Goal: Task Accomplishment & Management: Manage account settings

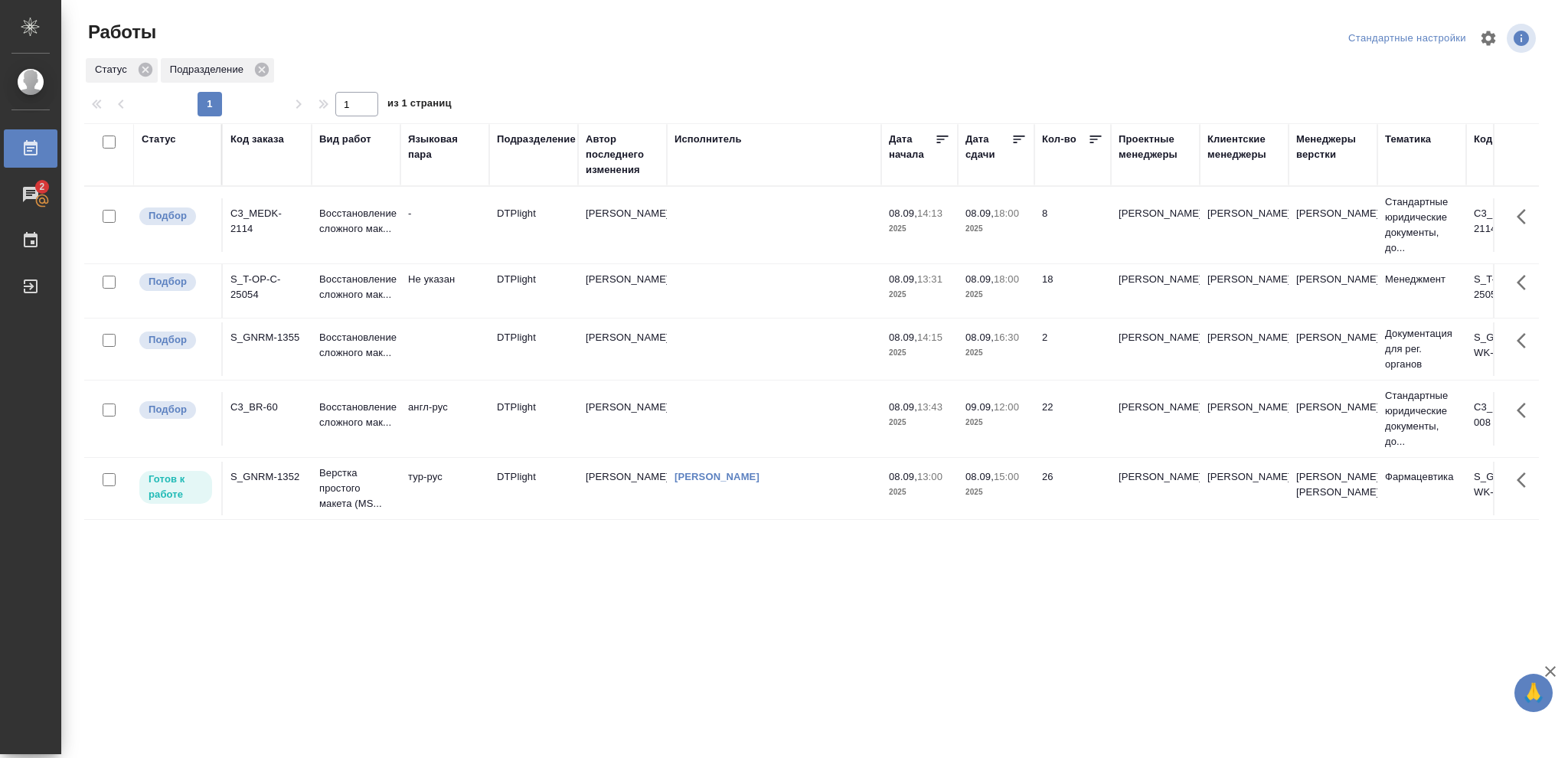
click at [1061, 503] on td "26" at bounding box center [1073, 488] width 76 height 54
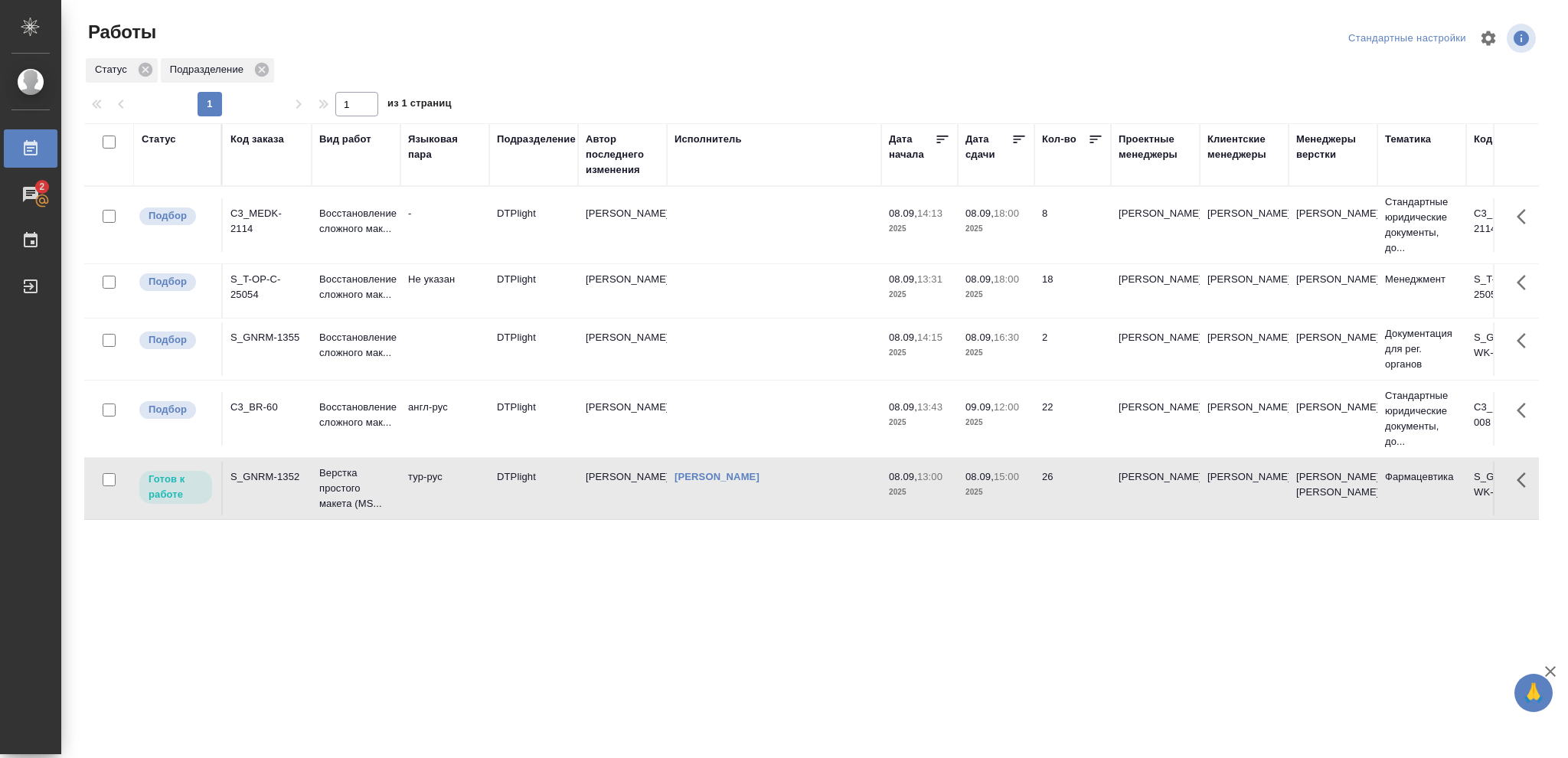
click at [1061, 503] on td "26" at bounding box center [1073, 488] width 76 height 54
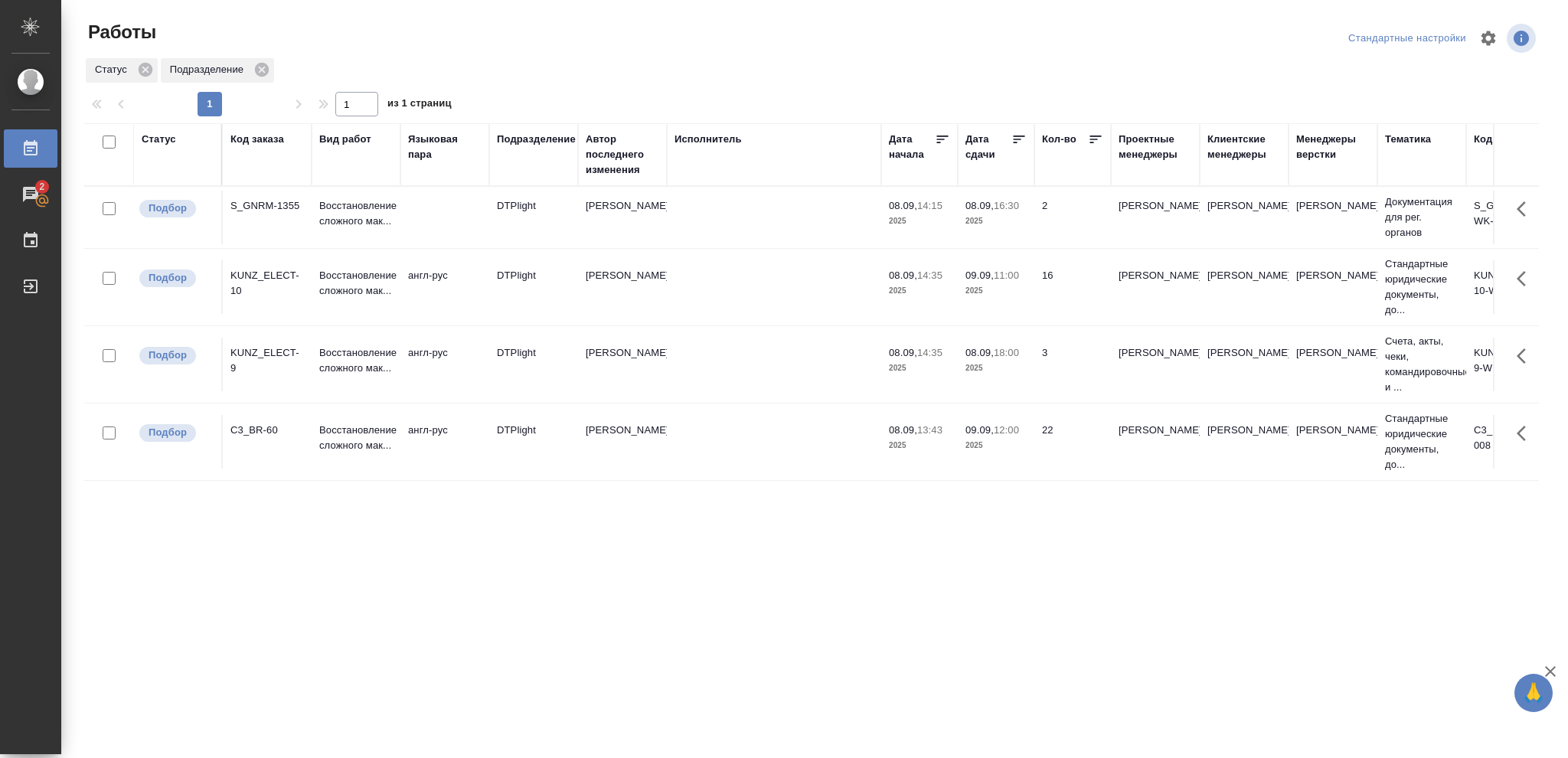
click at [162, 140] on div "Статус" at bounding box center [158, 139] width 35 height 15
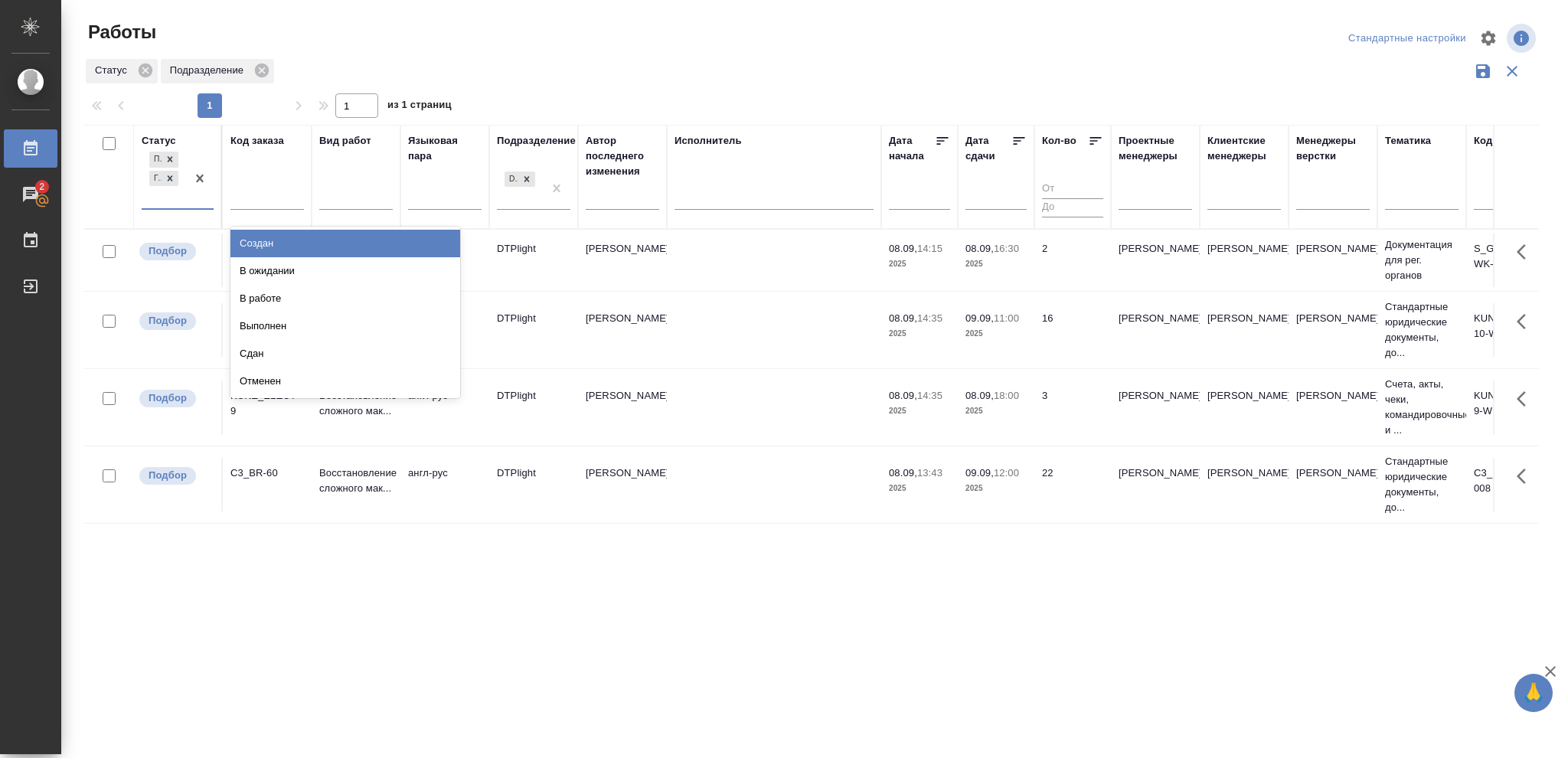
click at [186, 199] on div "Подбор Готов к работе" at bounding box center [163, 178] width 44 height 59
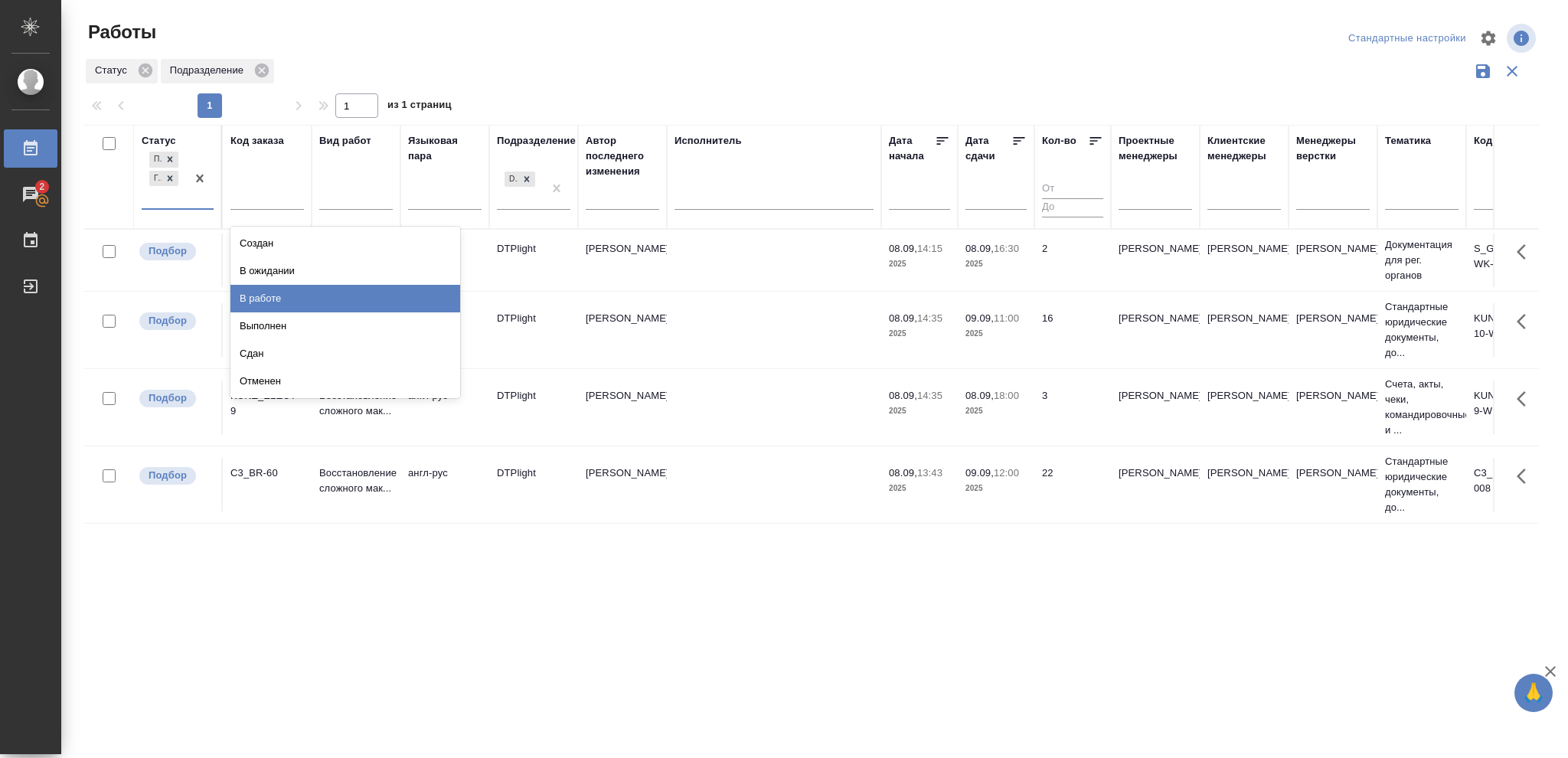
drag, startPoint x: 313, startPoint y: 294, endPoint x: 784, endPoint y: 170, distance: 487.0
click at [314, 293] on div "В работе" at bounding box center [346, 298] width 230 height 27
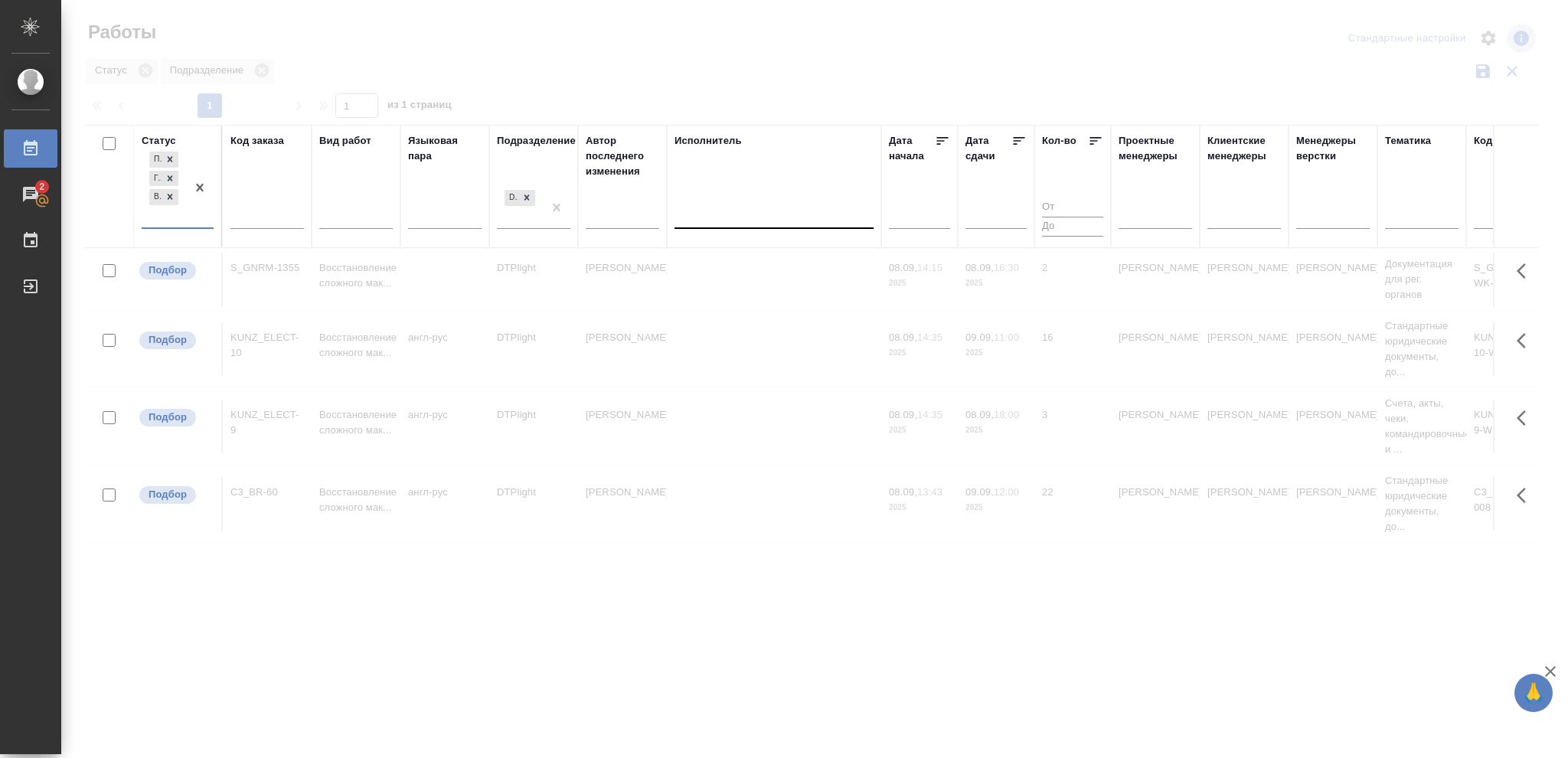
click at [757, 214] on div at bounding box center [773, 214] width 199 height 23
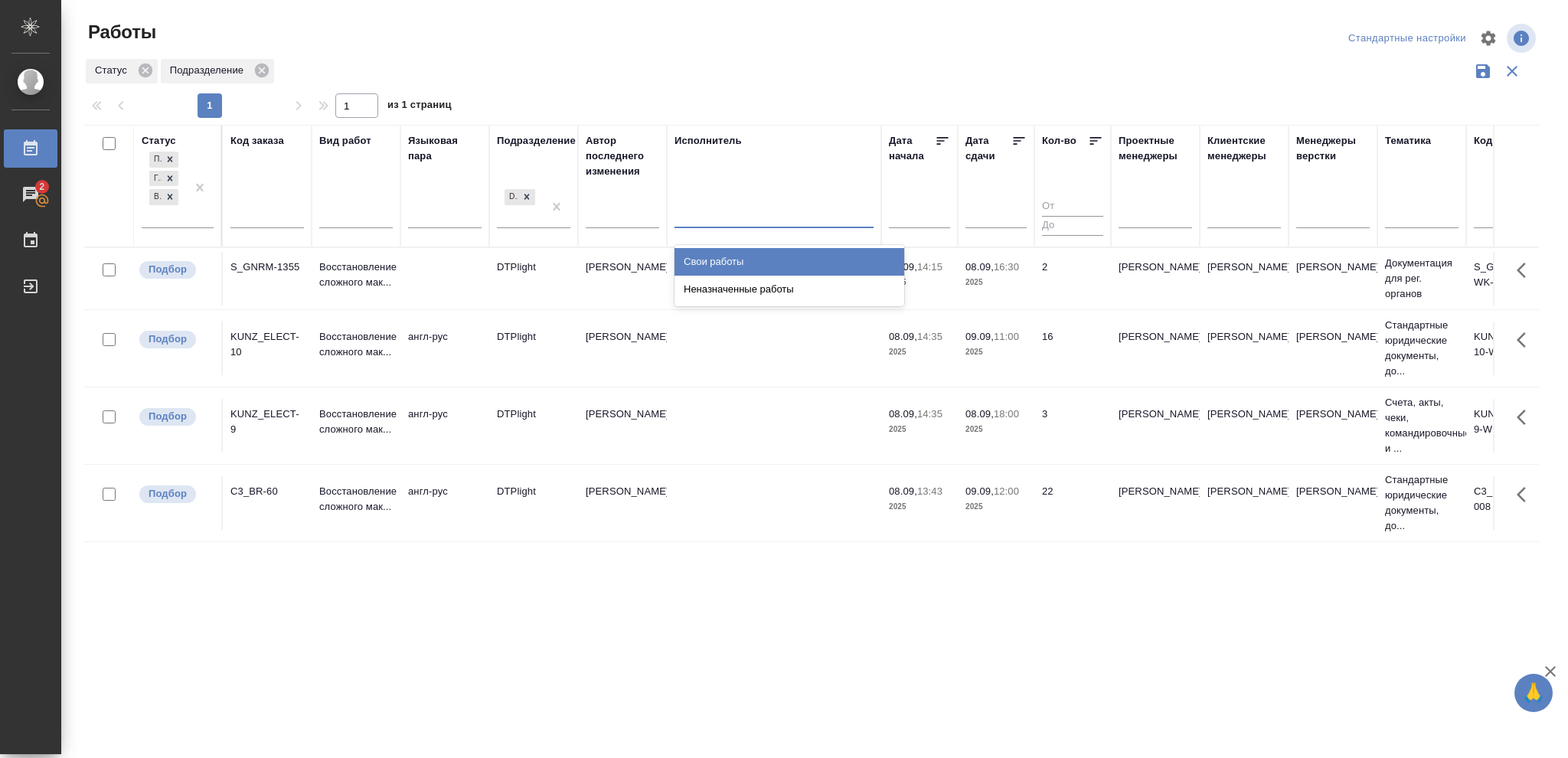
click at [774, 259] on div "Свои работы" at bounding box center [789, 261] width 230 height 27
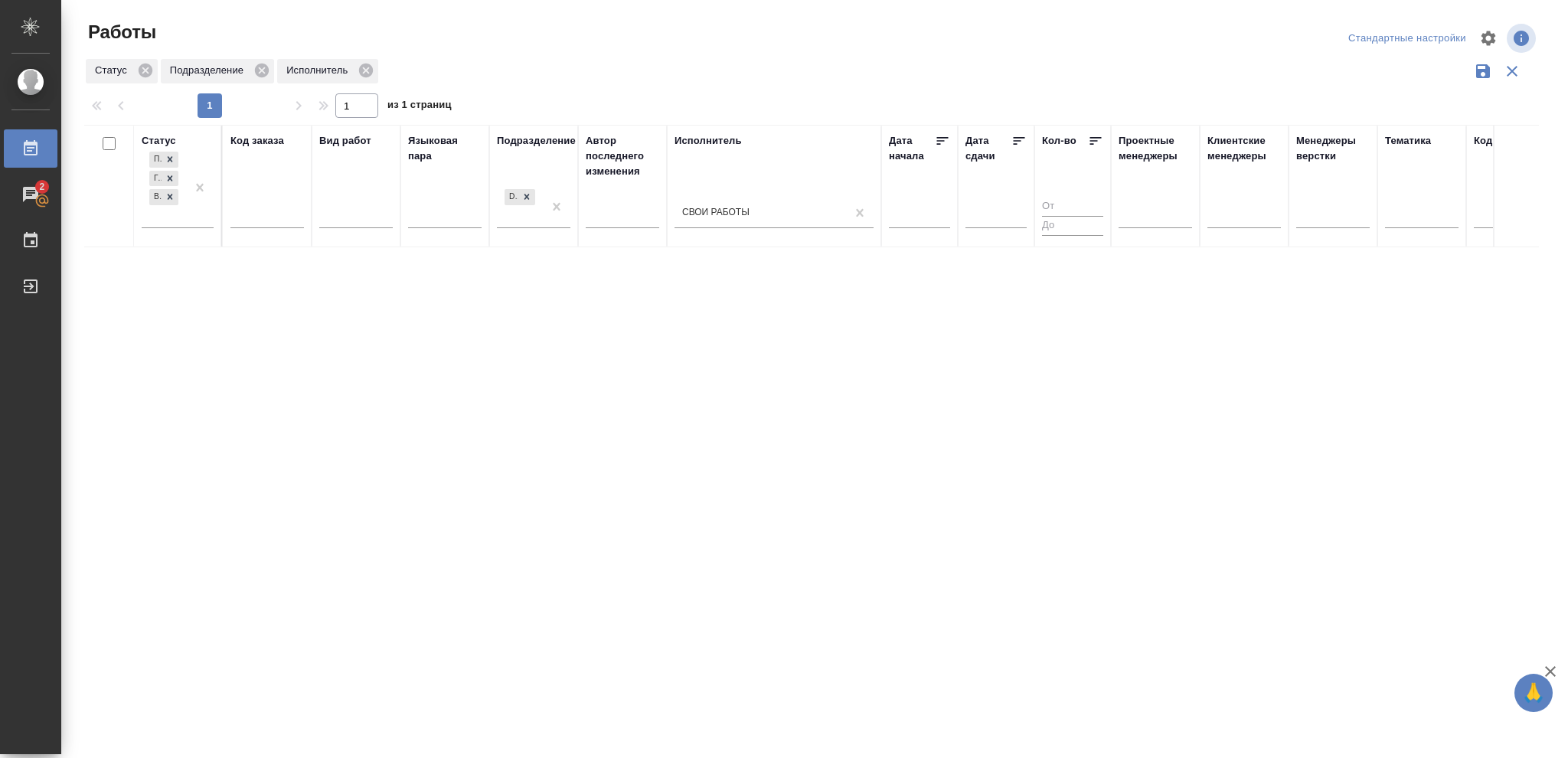
click at [1020, 141] on icon at bounding box center [1020, 141] width 11 height 8
click at [194, 217] on div at bounding box center [200, 188] width 27 height 79
click at [296, 289] on div "В ожидании" at bounding box center [346, 290] width 230 height 27
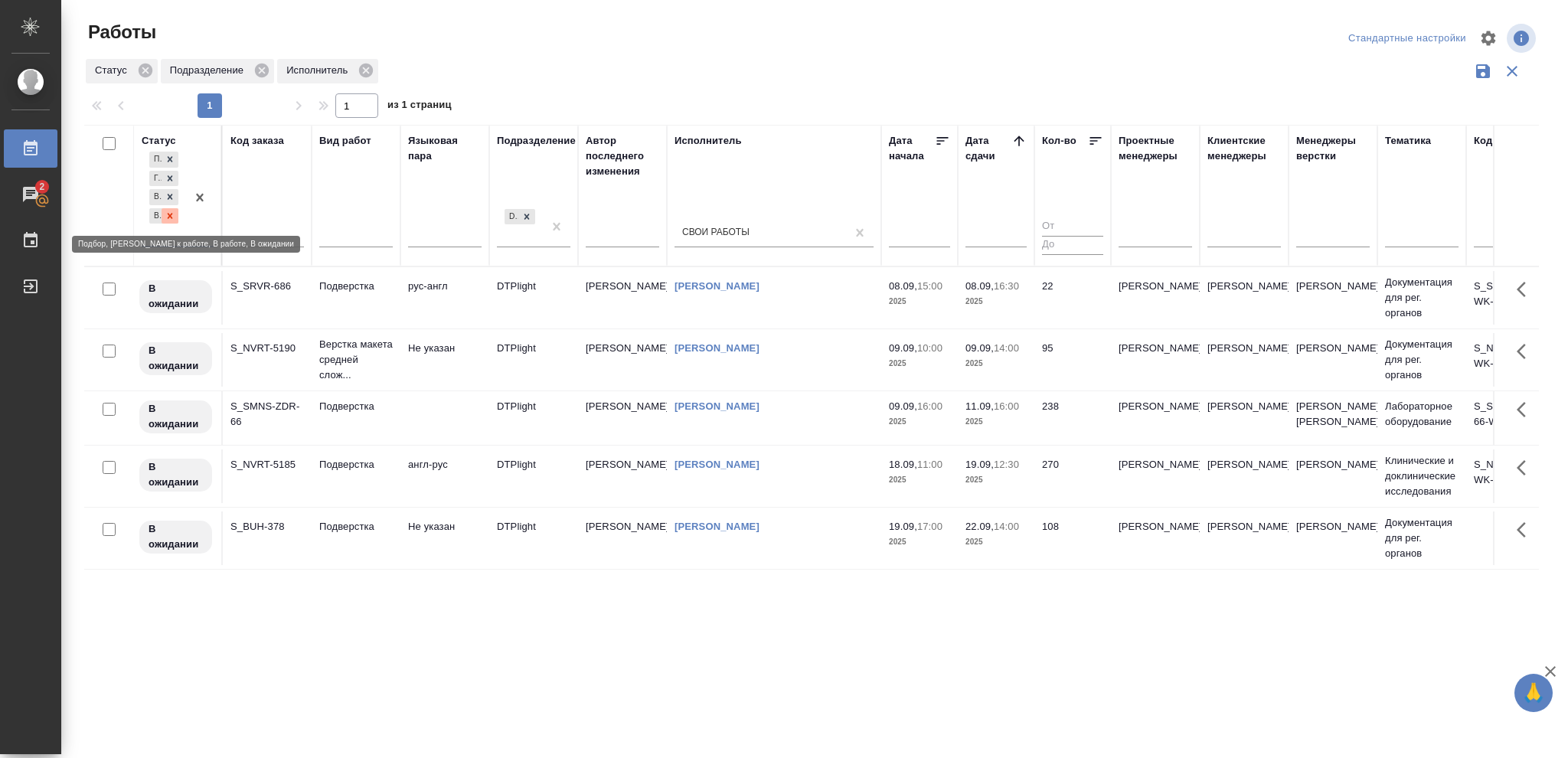
click at [173, 217] on icon at bounding box center [170, 216] width 10 height 10
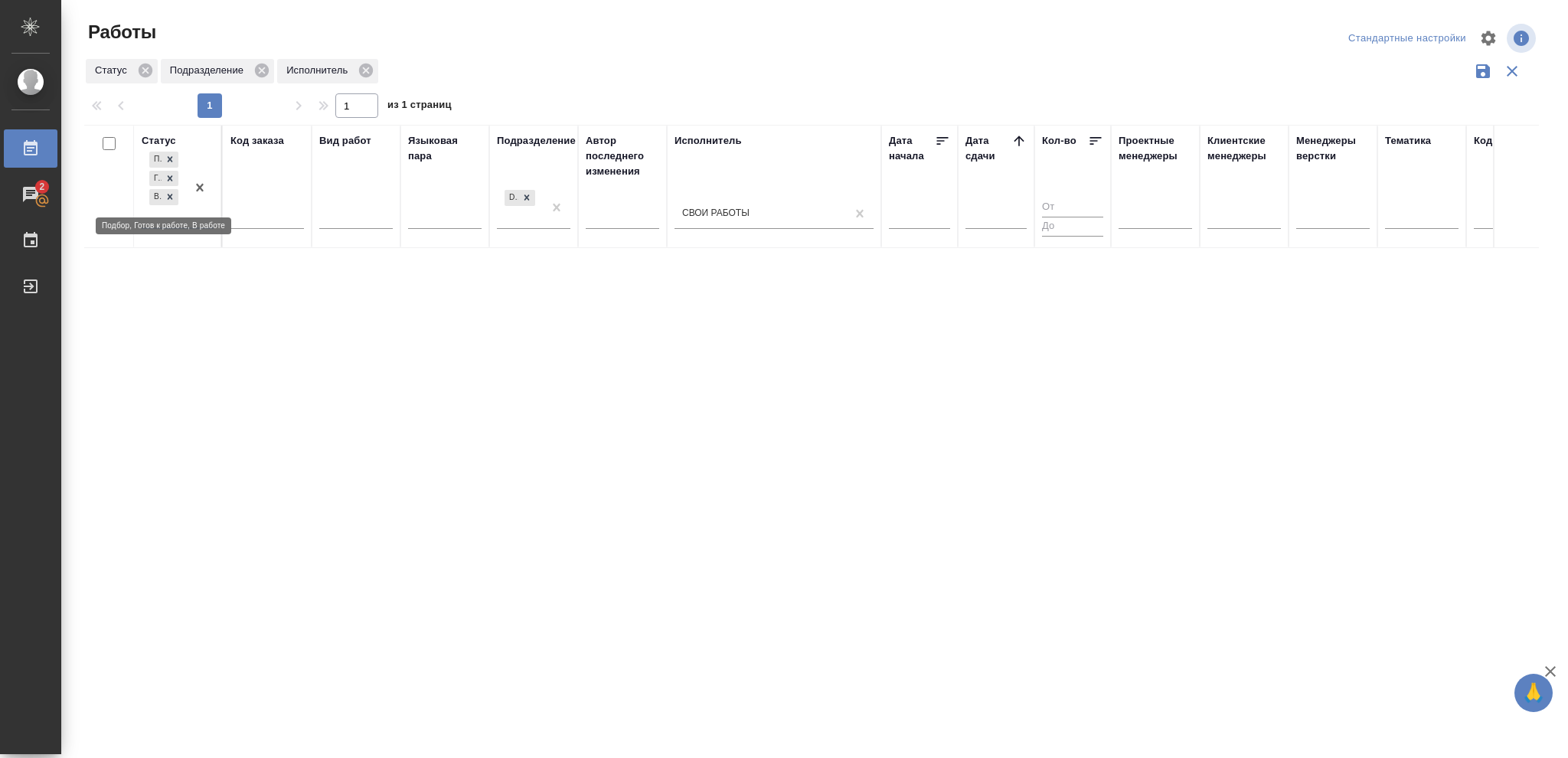
click at [172, 202] on div at bounding box center [170, 197] width 17 height 16
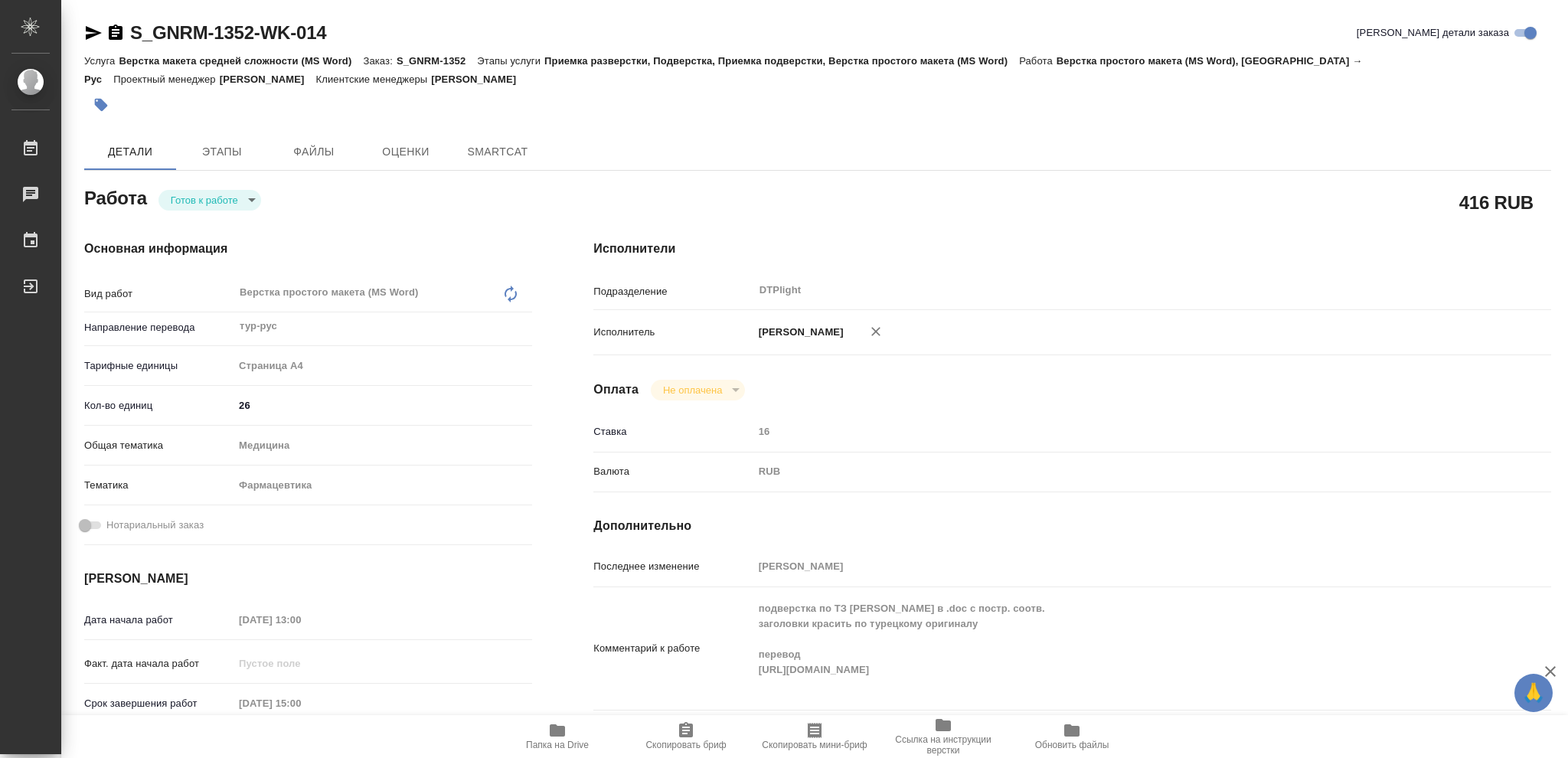
type textarea "x"
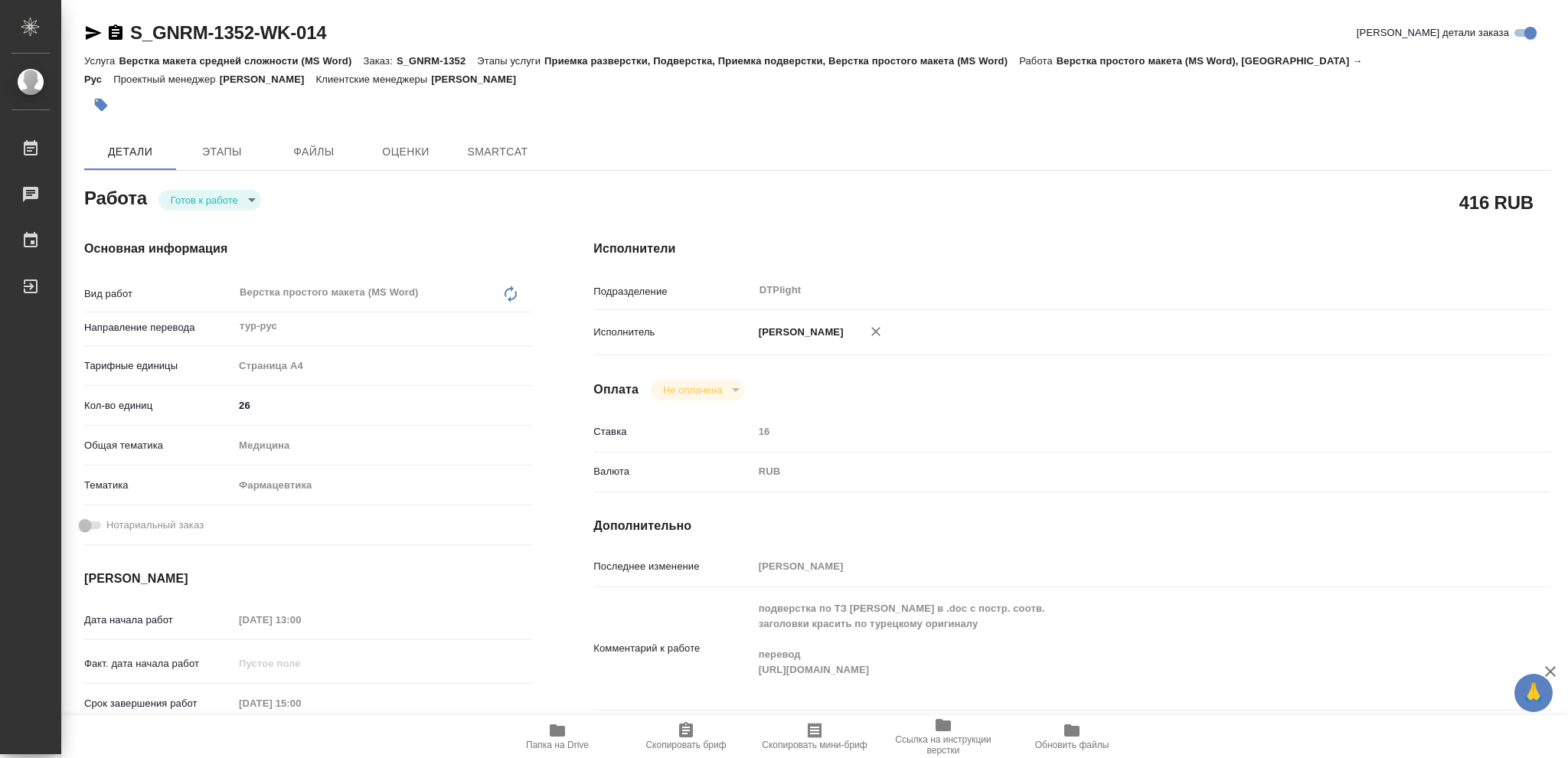
type textarea "x"
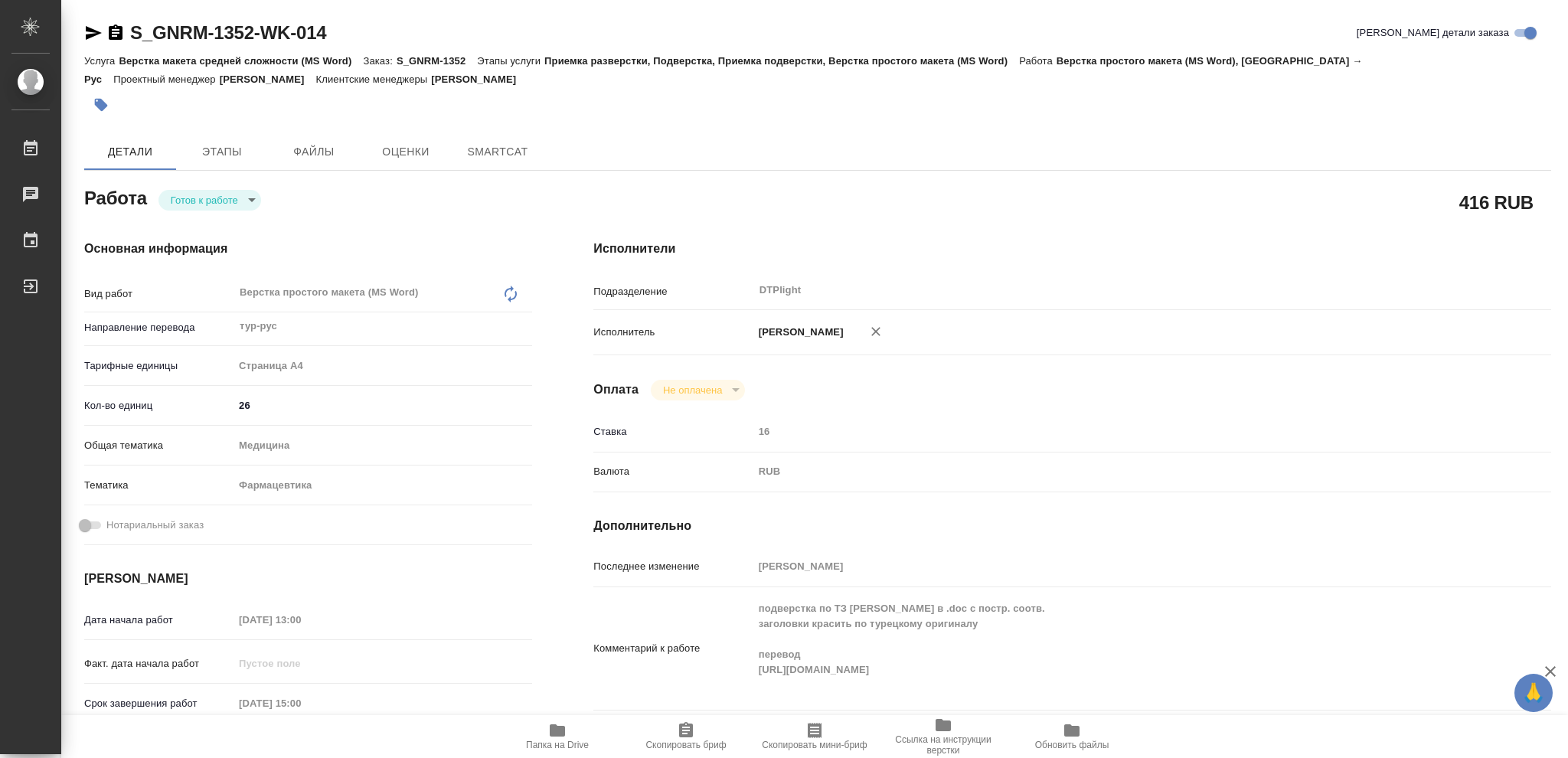
type textarea "x"
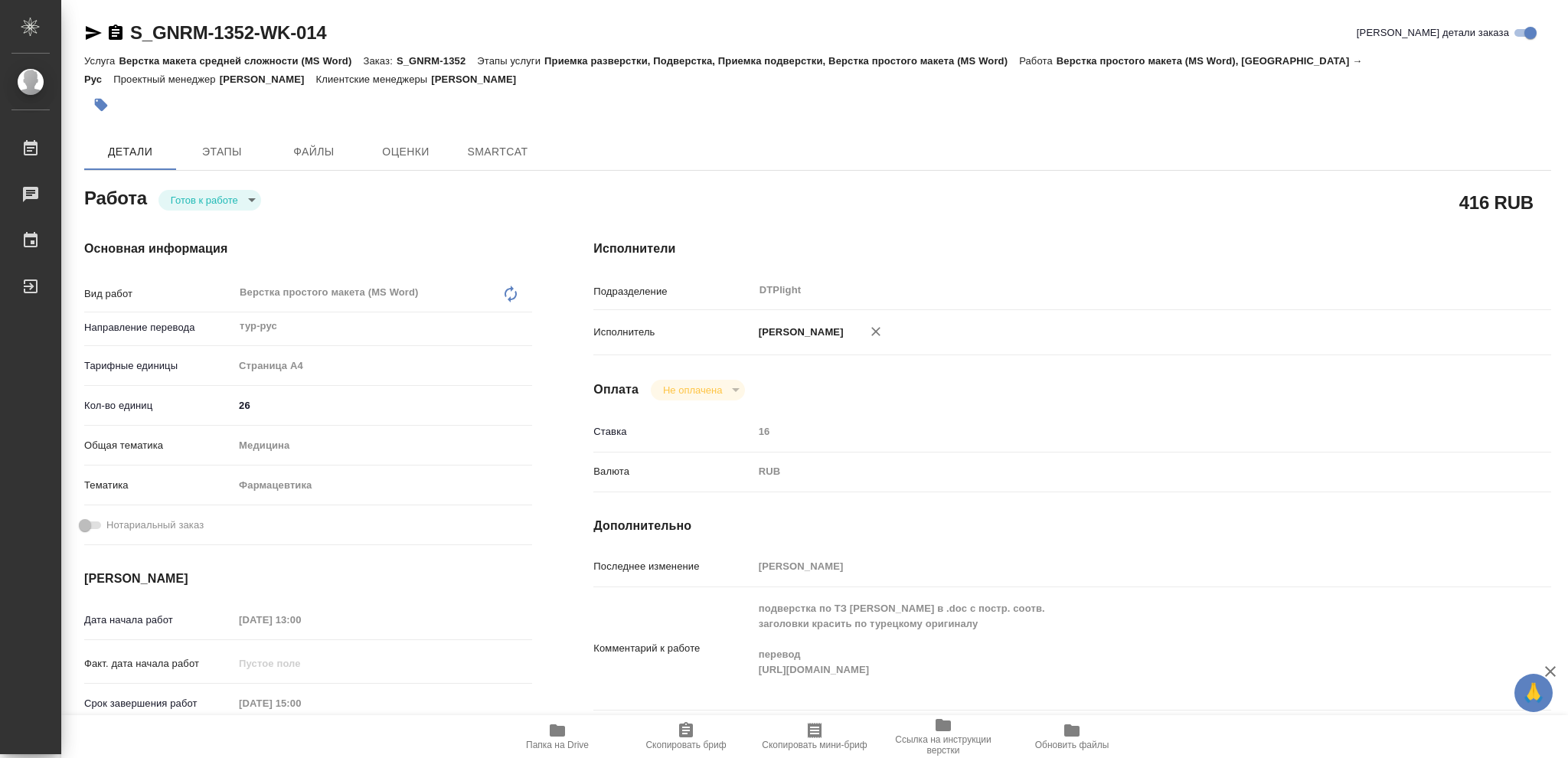
type textarea "x"
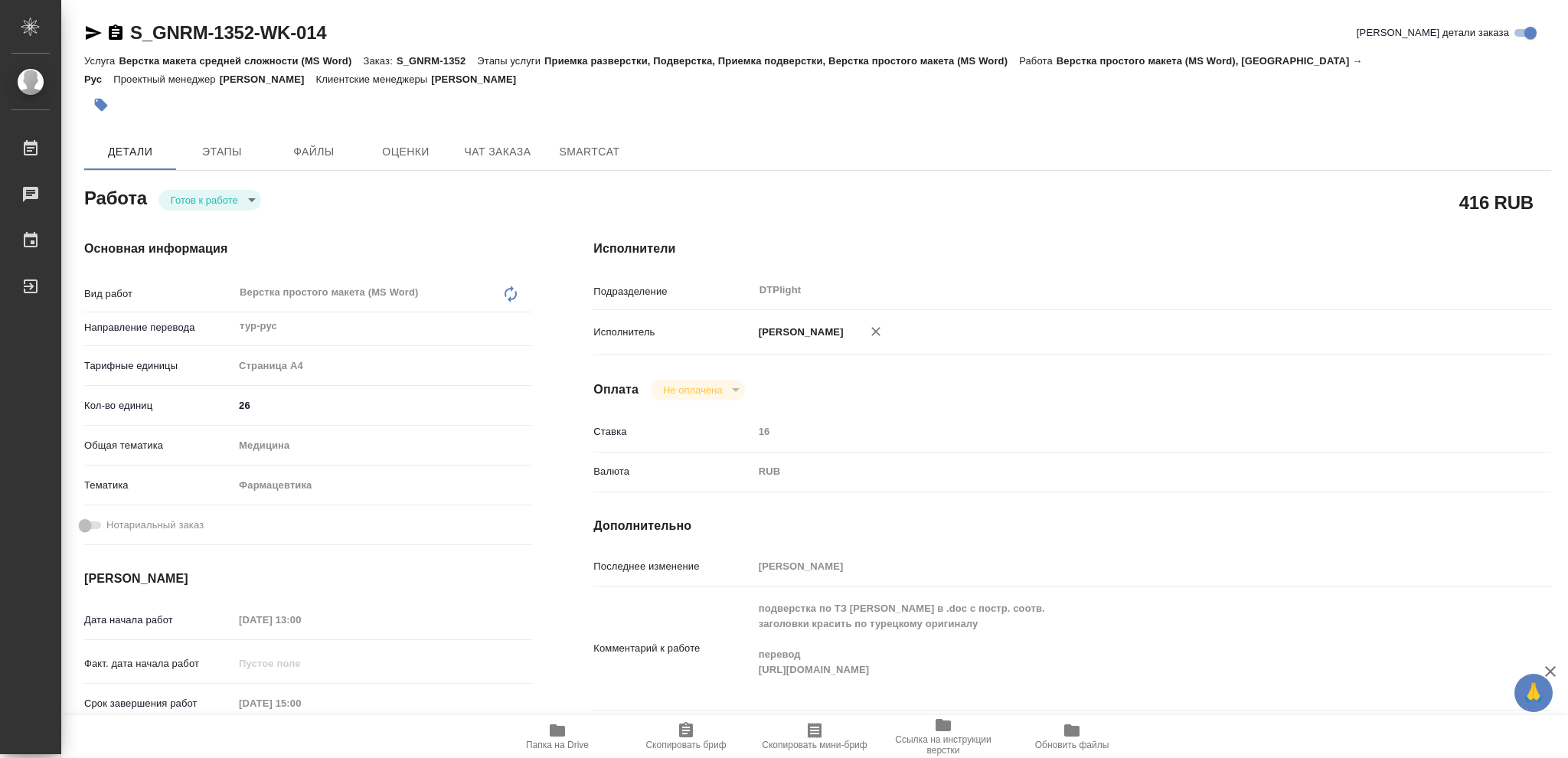
click at [207, 202] on body "🙏 .cls-1 fill:#fff; AWATERA [PERSON_NAME] Чаты График Выйти S_GNRM-1352-WK-014 …" at bounding box center [784, 379] width 1568 height 758
type textarea "x"
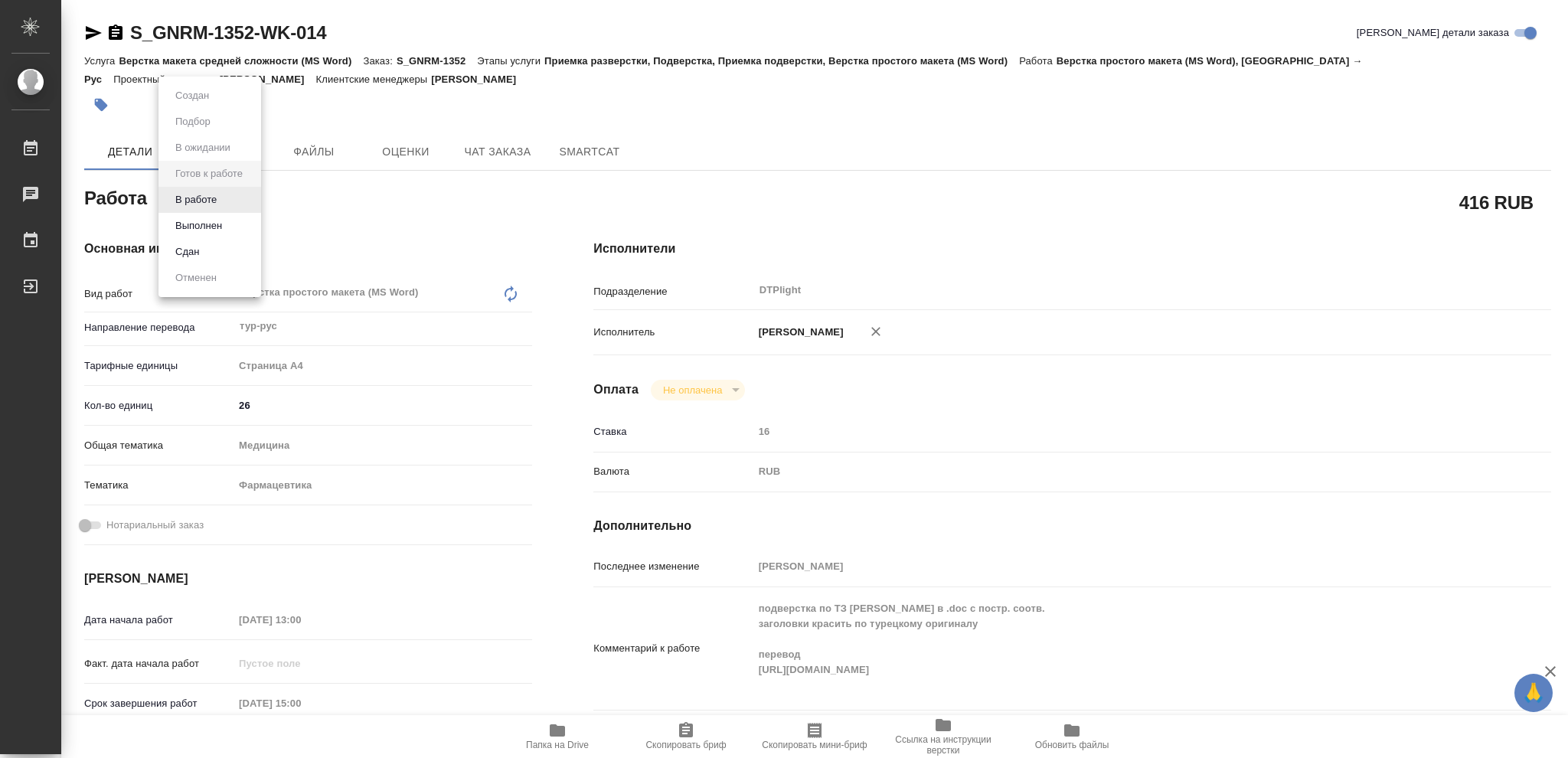
type textarea "x"
click at [207, 202] on button "В работе" at bounding box center [196, 200] width 51 height 17
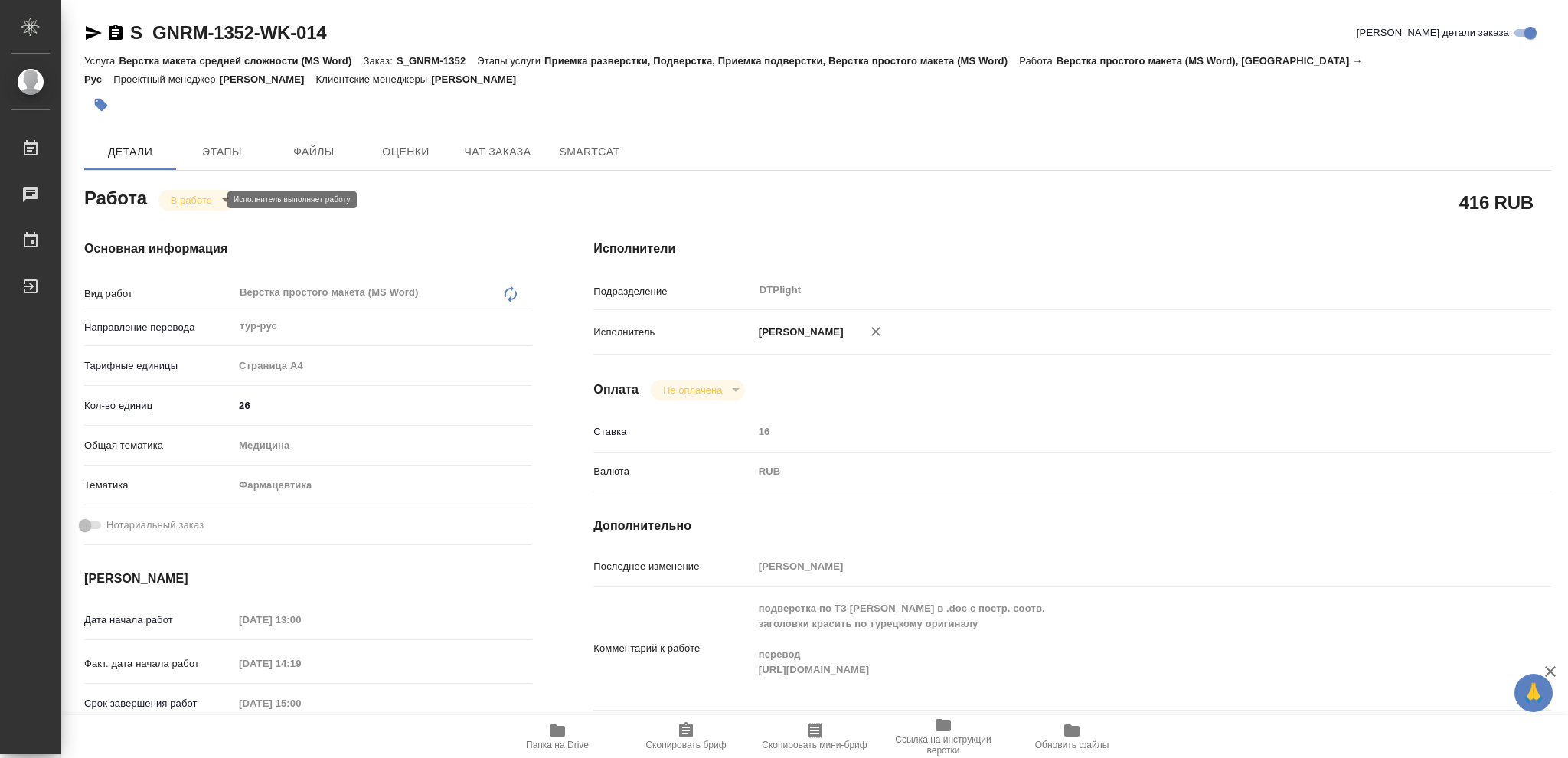
type textarea "x"
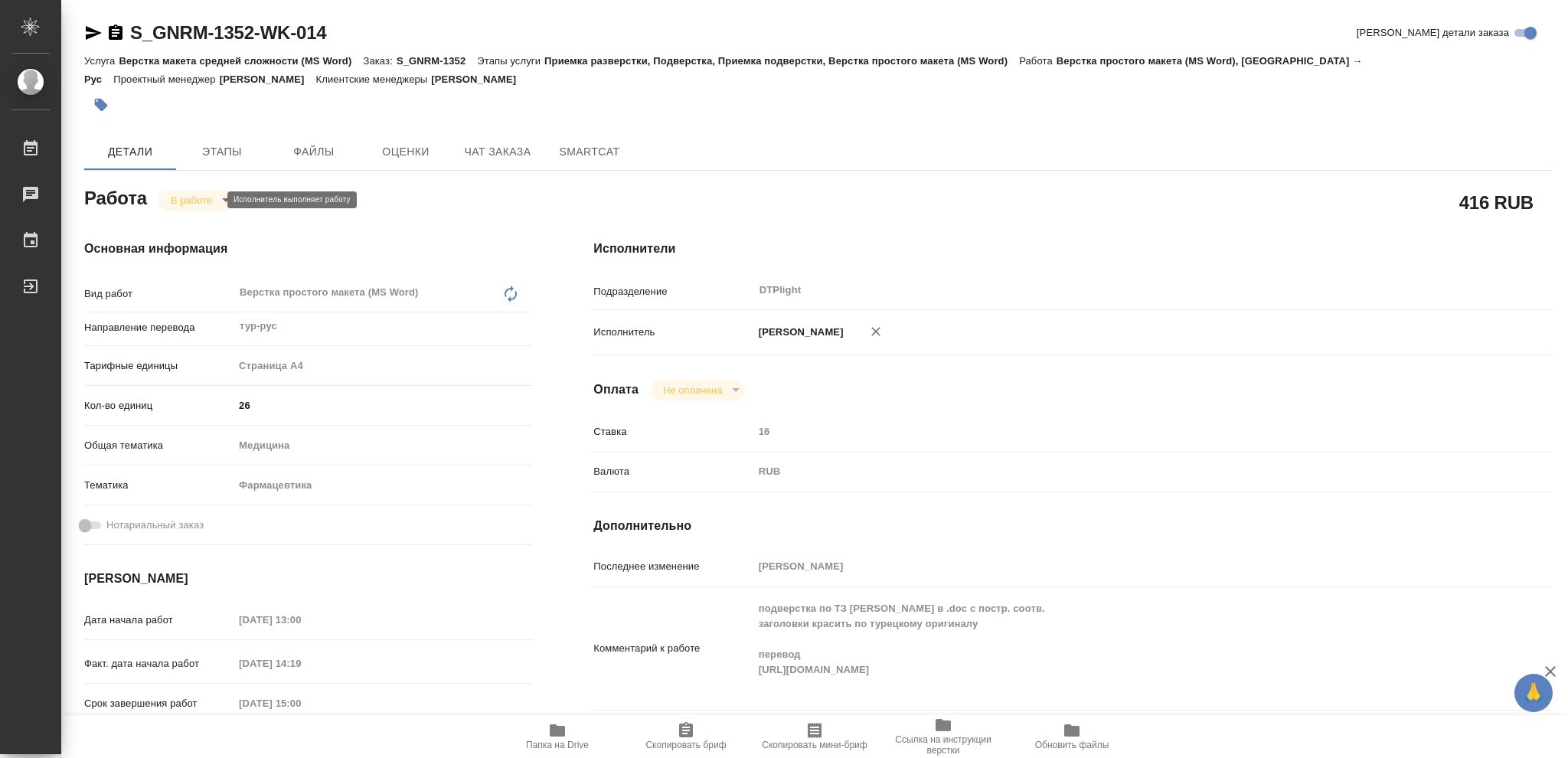
type textarea "x"
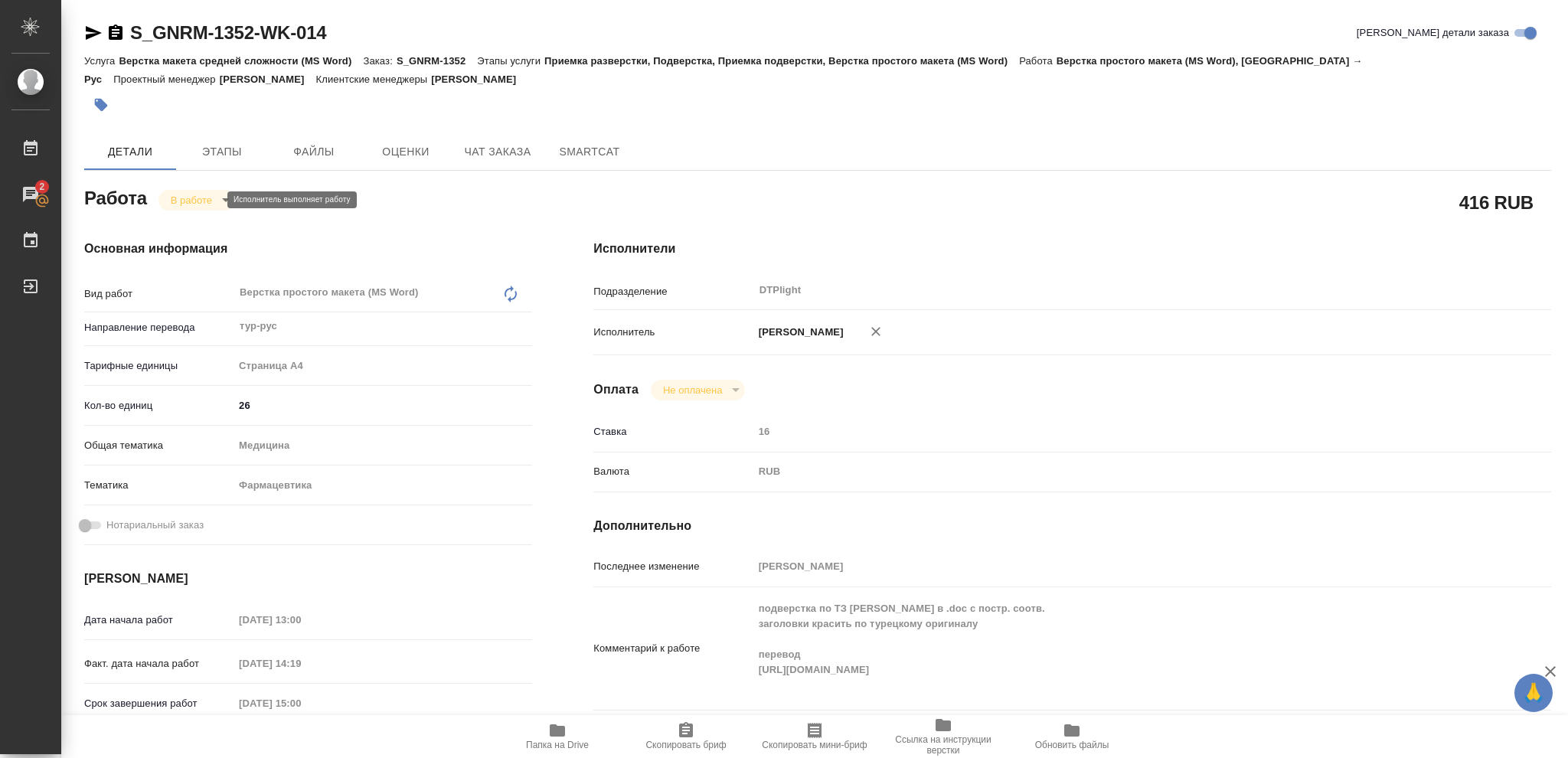
type textarea "x"
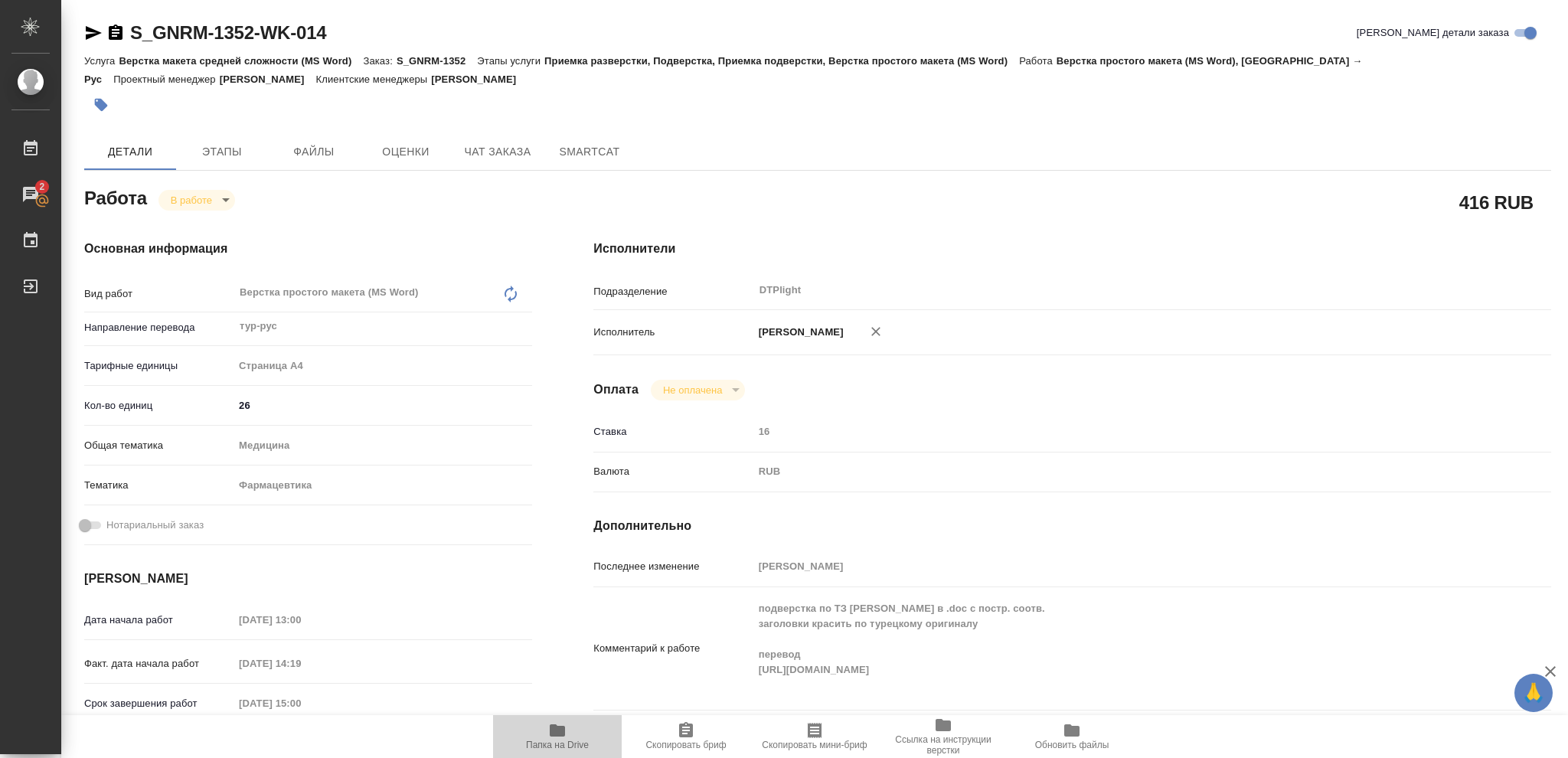
click at [556, 732] on icon "button" at bounding box center [558, 730] width 15 height 12
click at [92, 31] on icon "button" at bounding box center [93, 33] width 16 height 14
click at [558, 744] on span "Папка на Drive" at bounding box center [558, 744] width 63 height 10
click at [574, 742] on span "Папка на Drive" at bounding box center [558, 744] width 63 height 10
click at [543, 741] on span "Папка на Drive" at bounding box center [558, 744] width 63 height 10
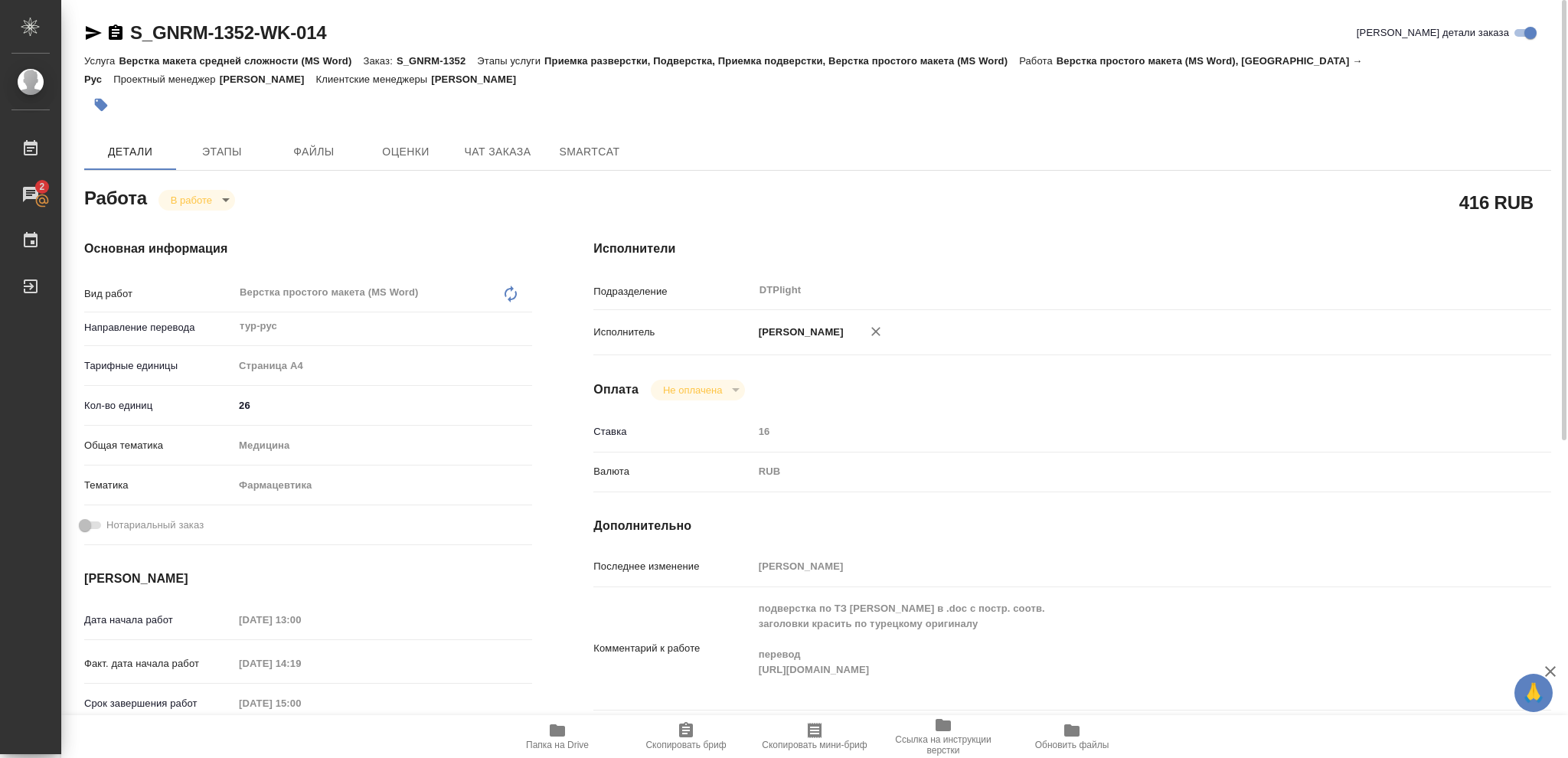
click at [210, 202] on body "🙏 .cls-1 fill:#fff; AWATERA [PERSON_NAME] 2 Чаты График Выйти S_GNRM-1352-WK-01…" at bounding box center [784, 379] width 1568 height 758
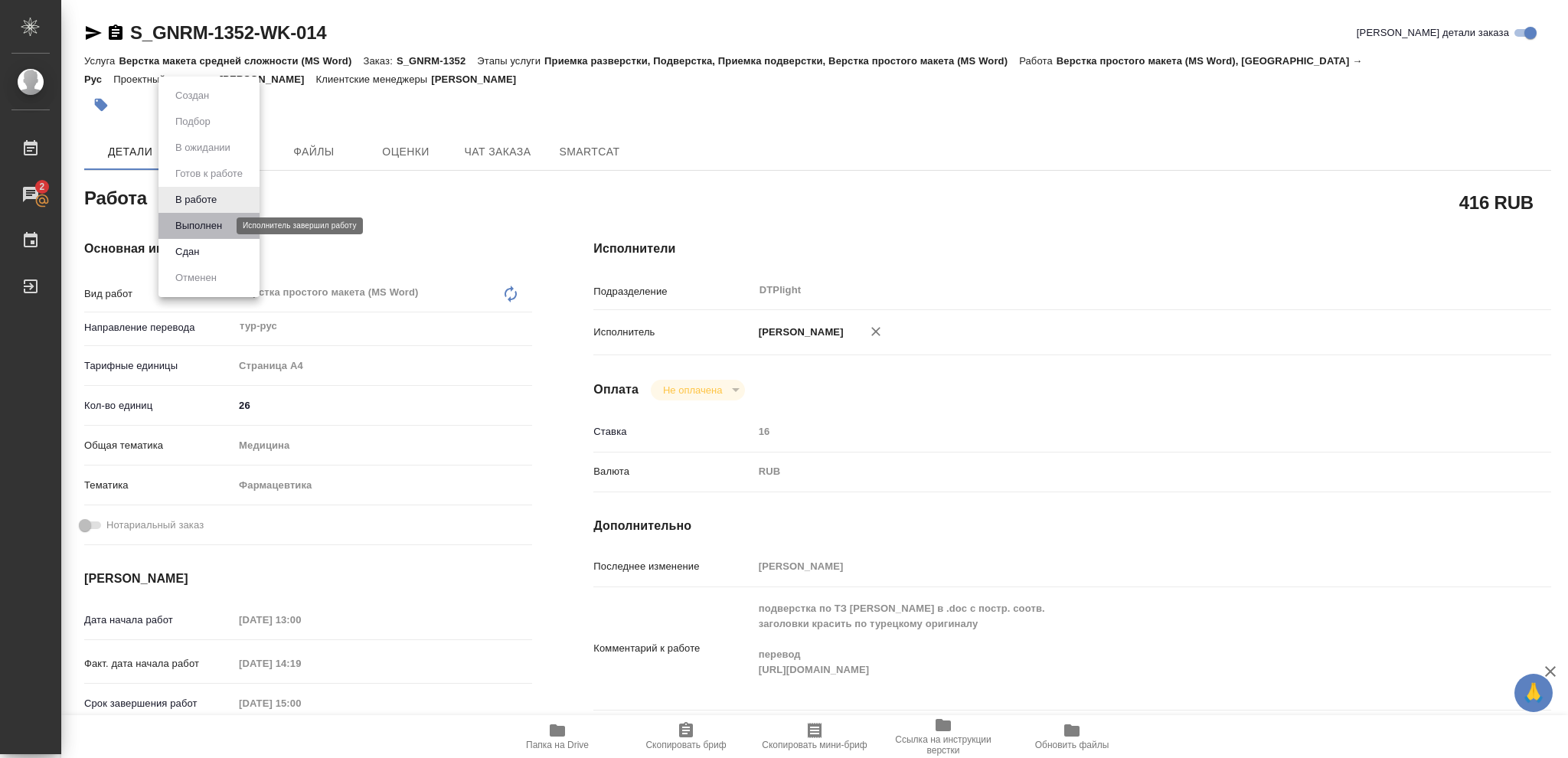
click at [210, 218] on button "Выполнен" at bounding box center [198, 226] width 56 height 17
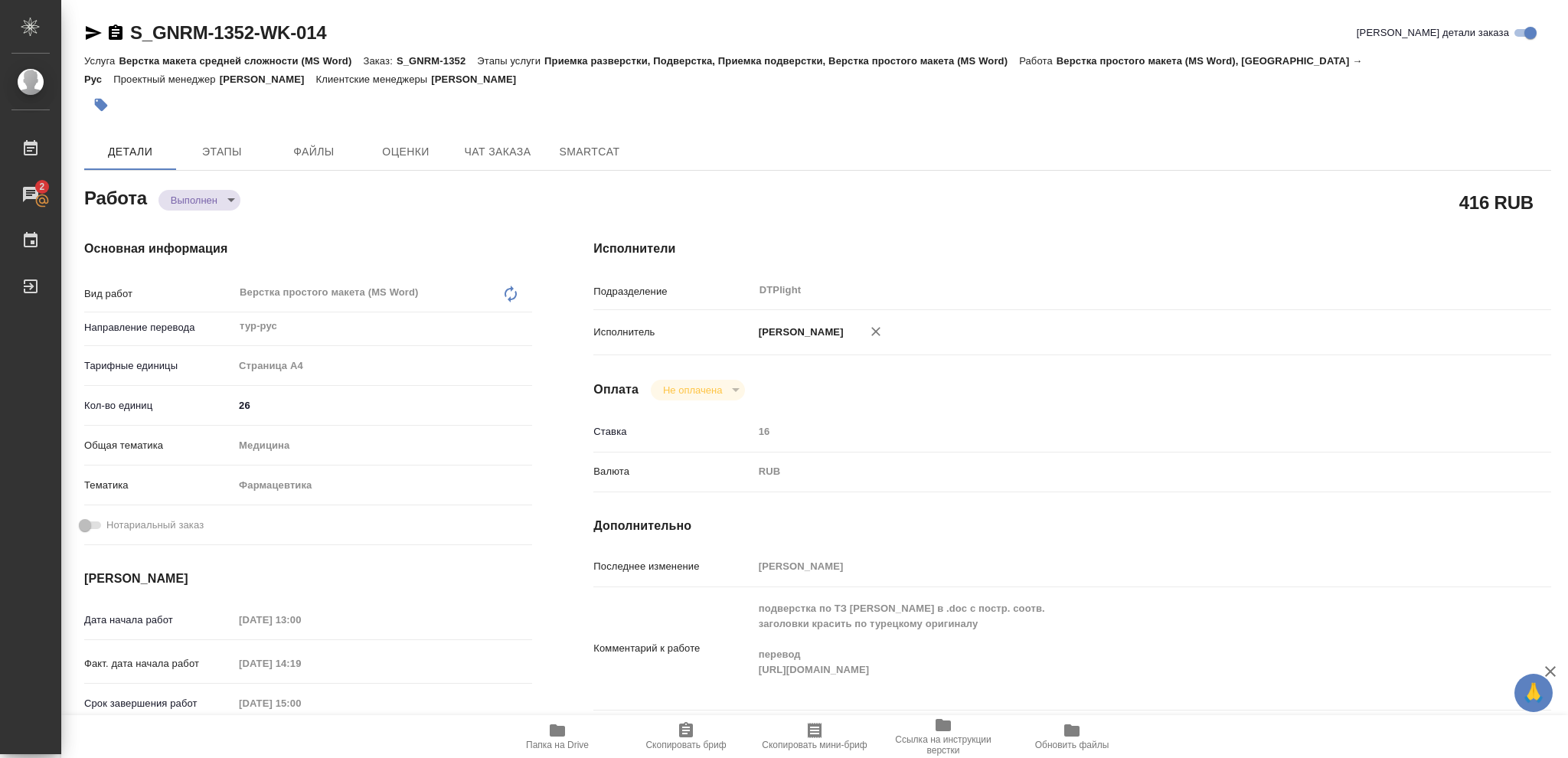
type textarea "x"
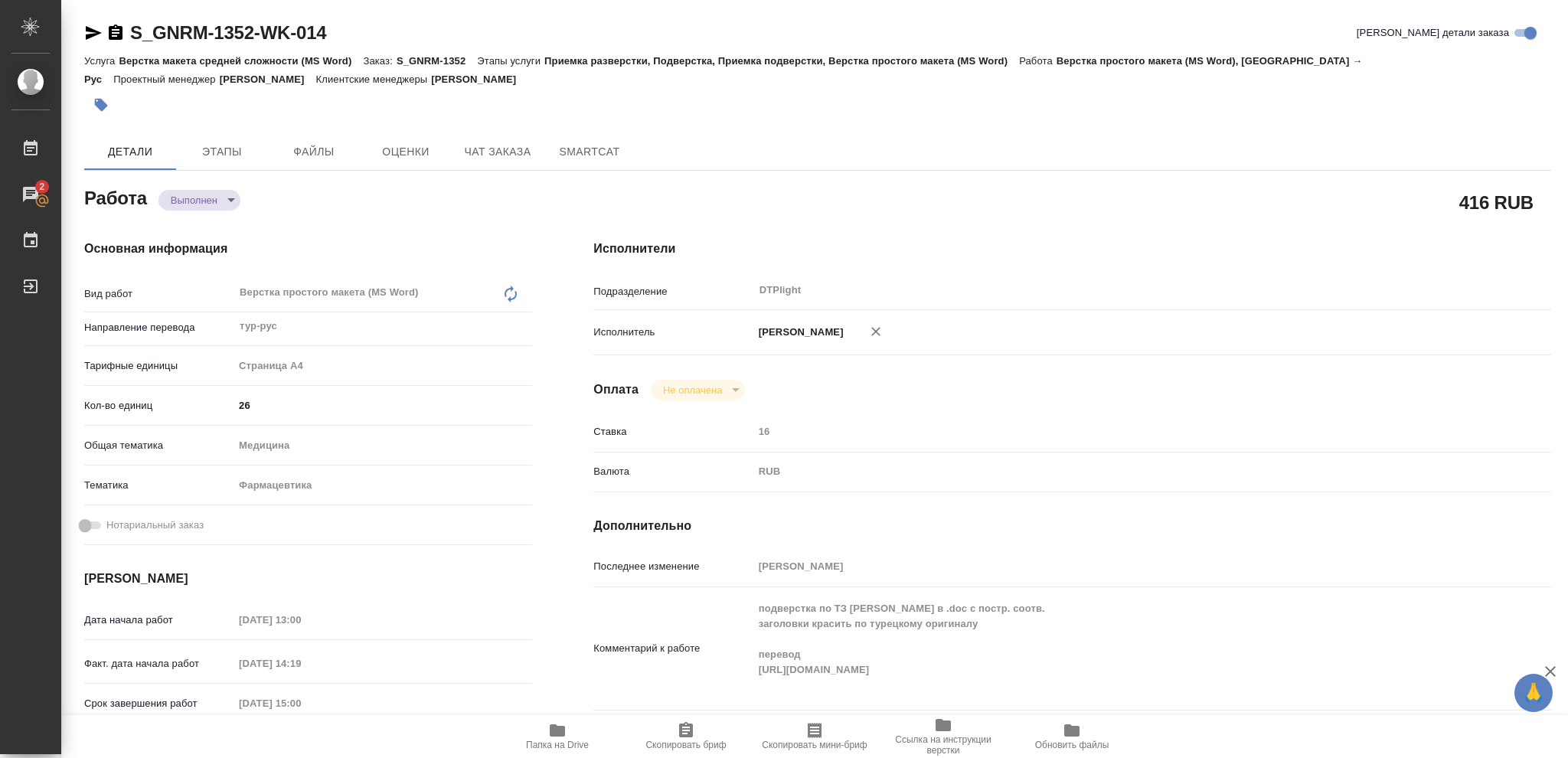
type textarea "x"
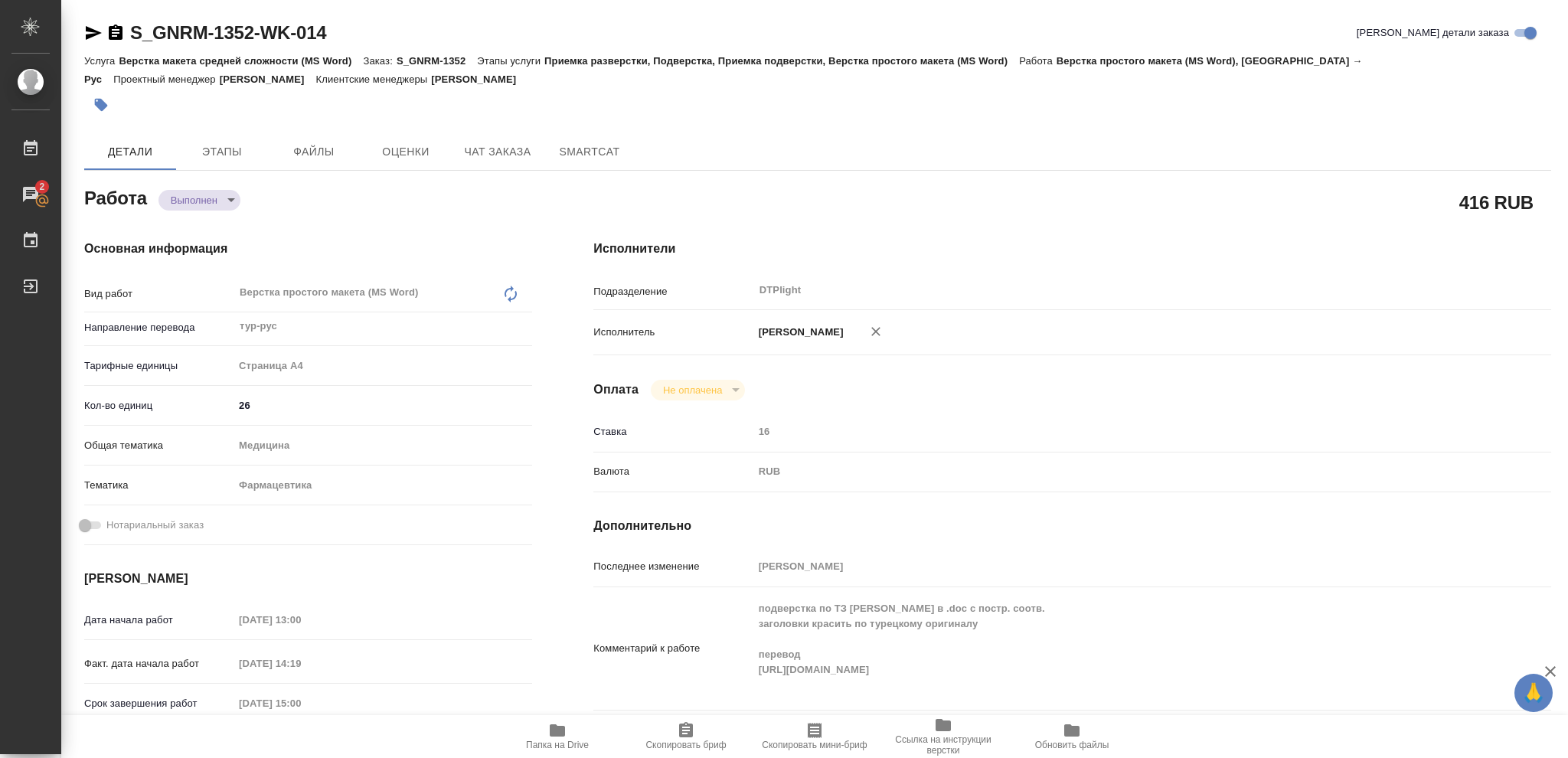
type textarea "x"
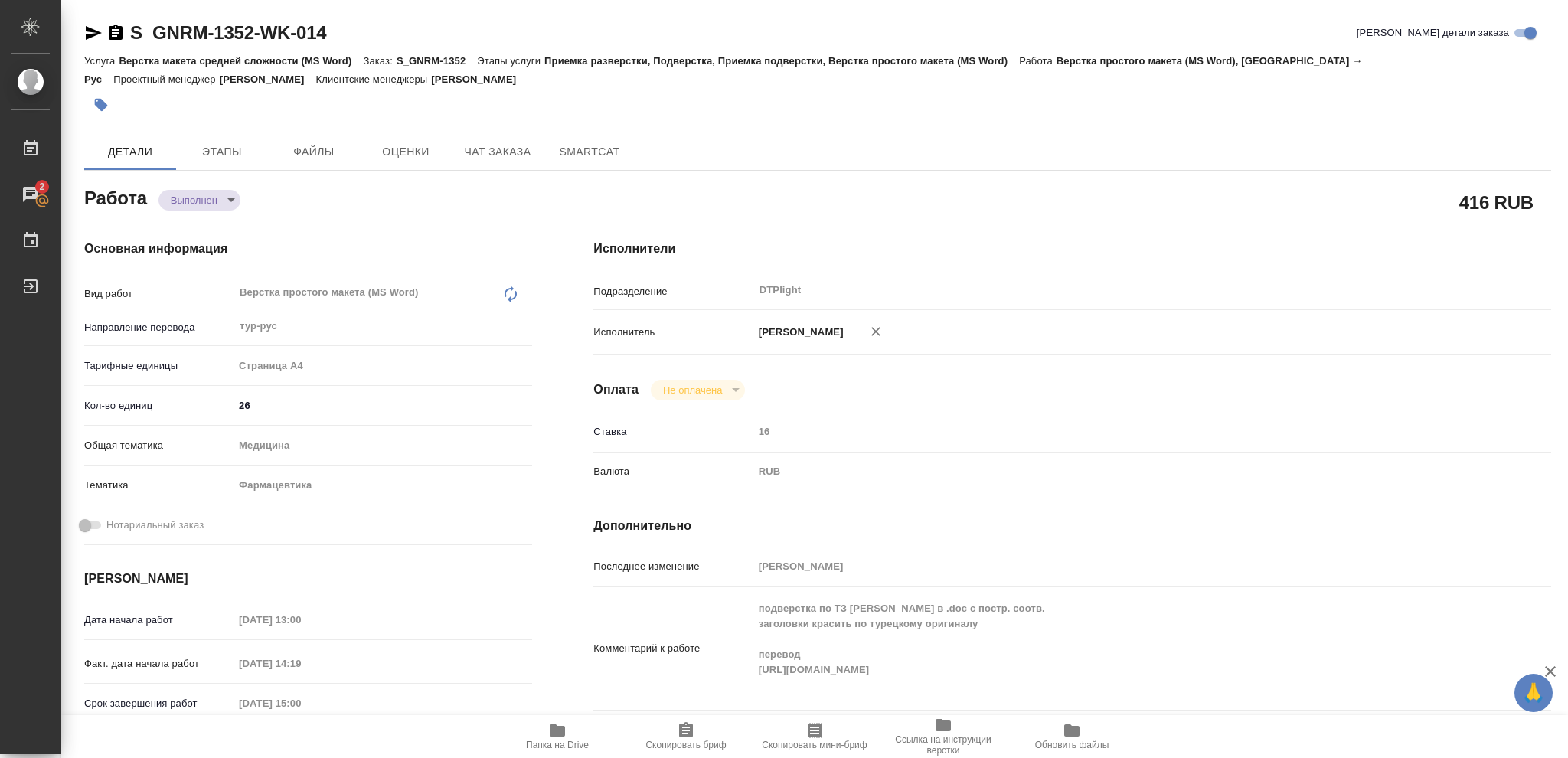
type textarea "x"
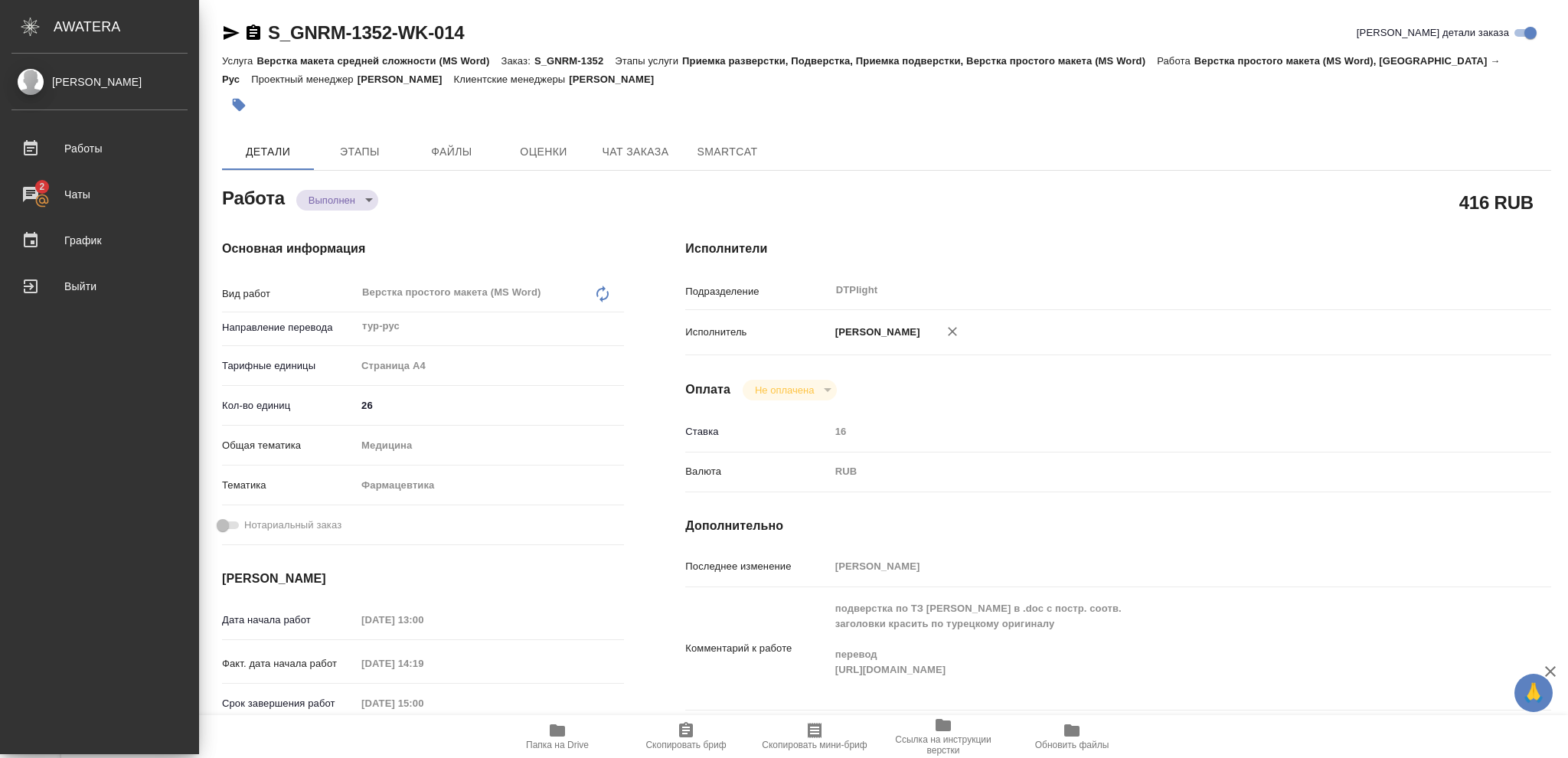
type textarea "x"
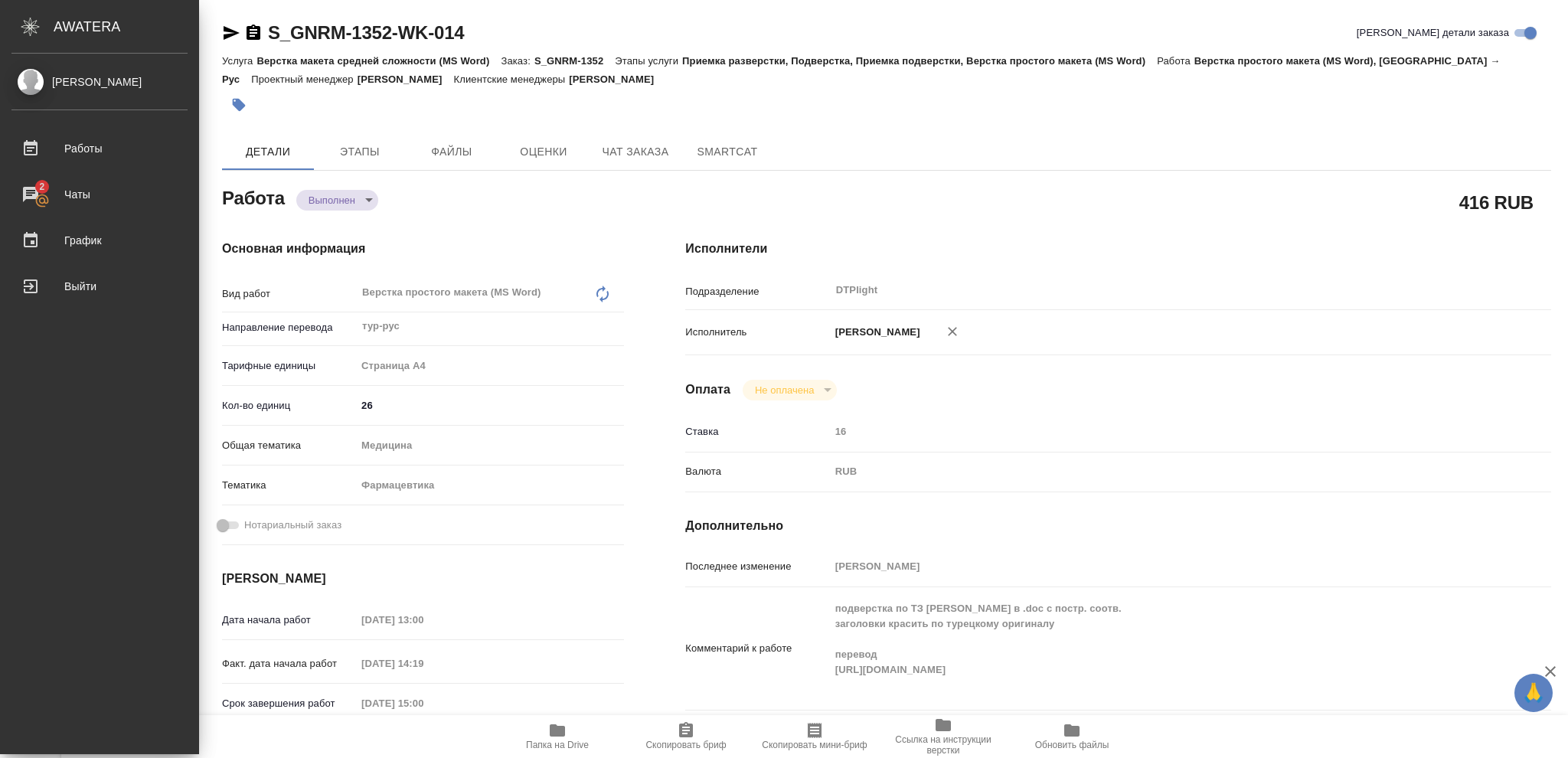
type textarea "x"
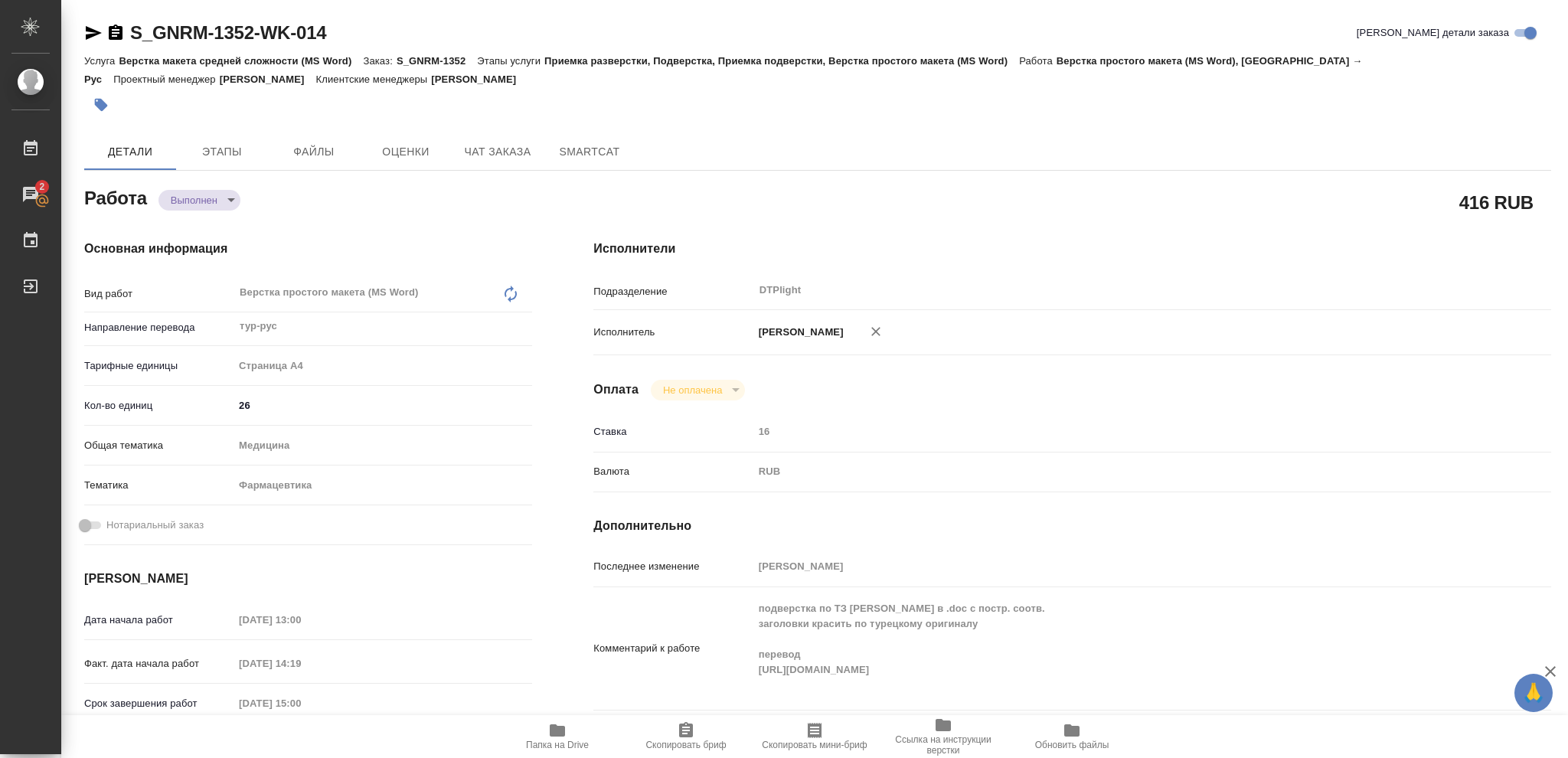
type textarea "x"
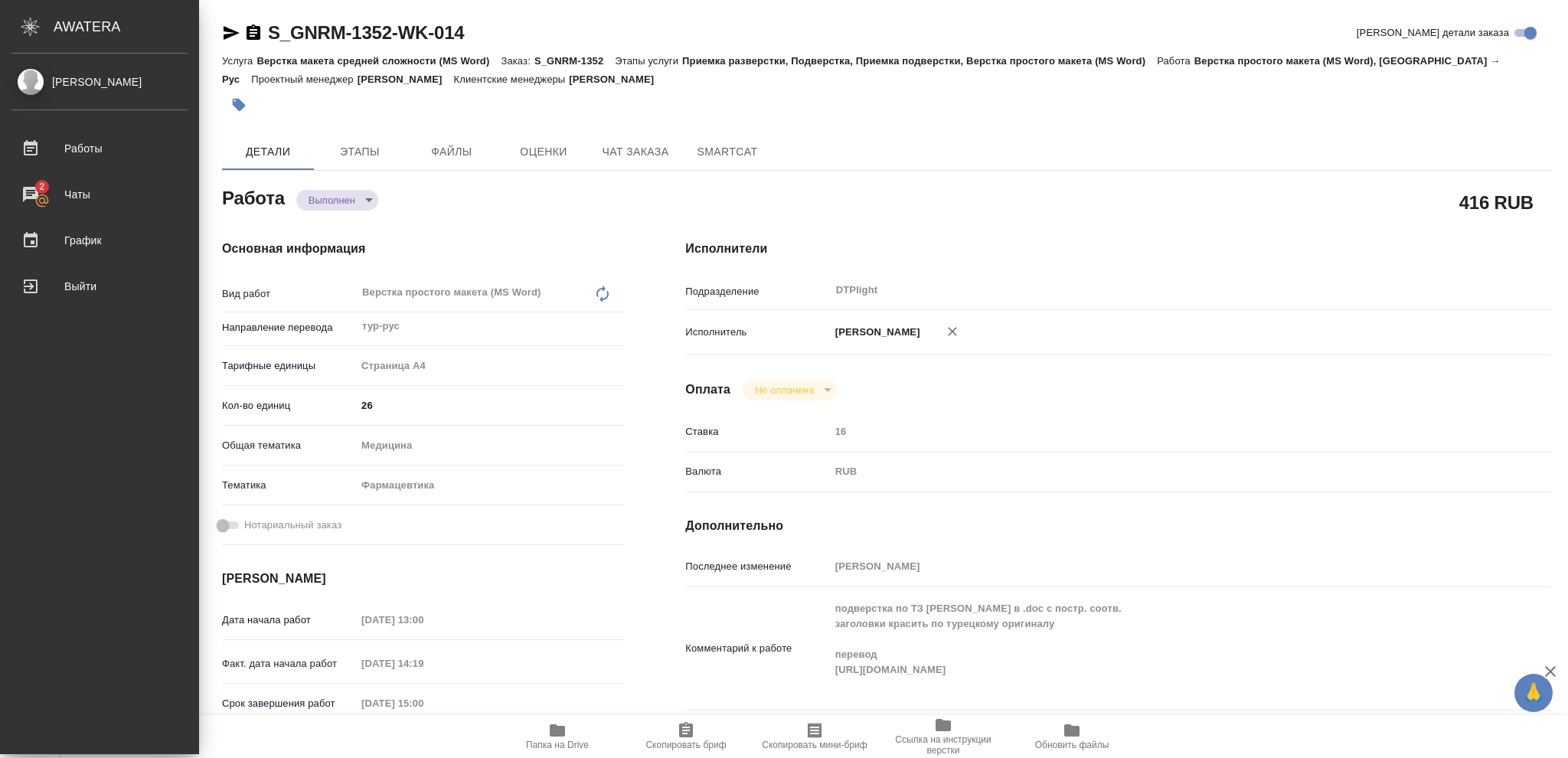
type textarea "x"
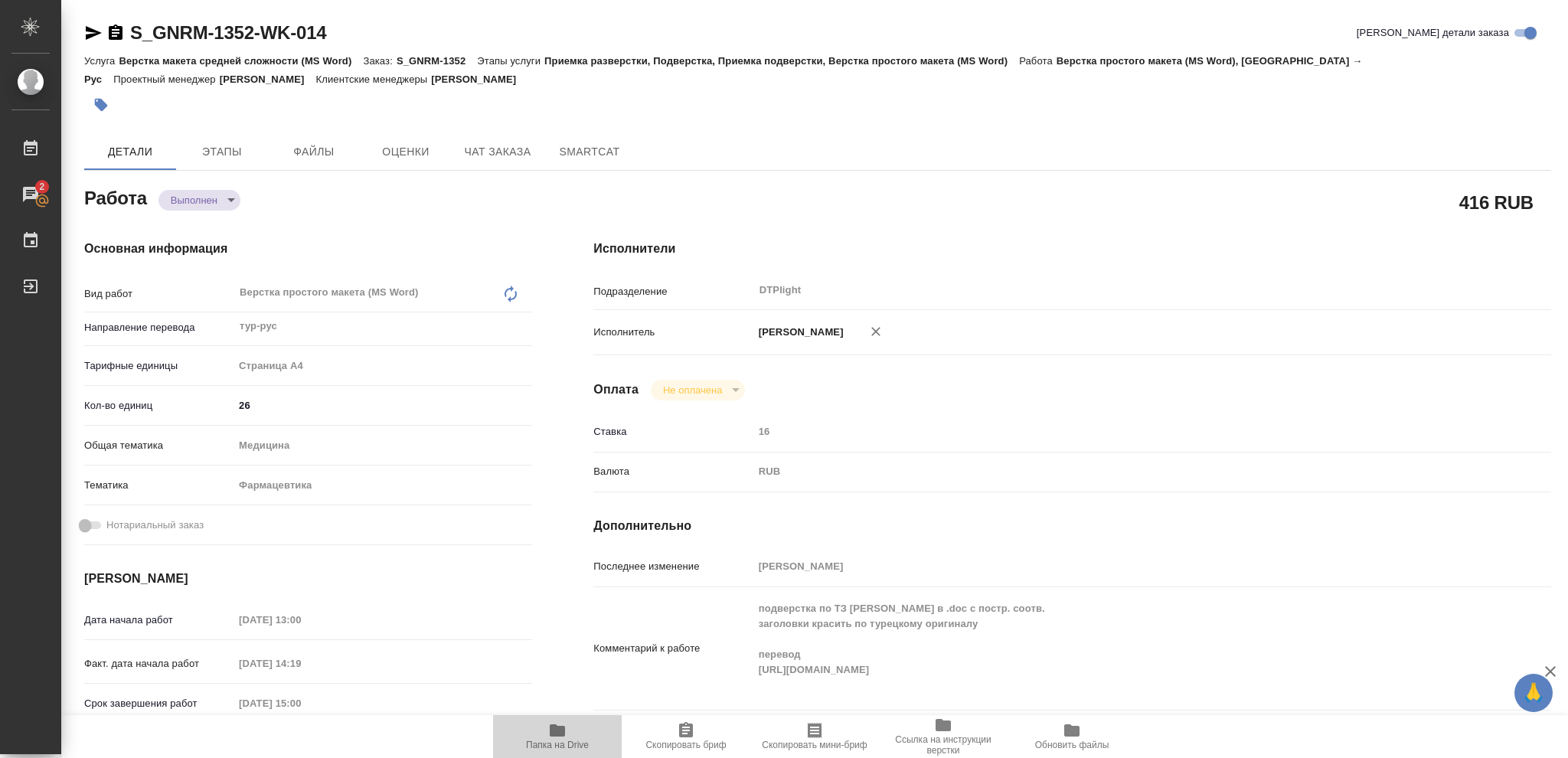
click at [558, 734] on icon "button" at bounding box center [558, 730] width 15 height 12
